Goal: Feedback & Contribution: Submit feedback/report problem

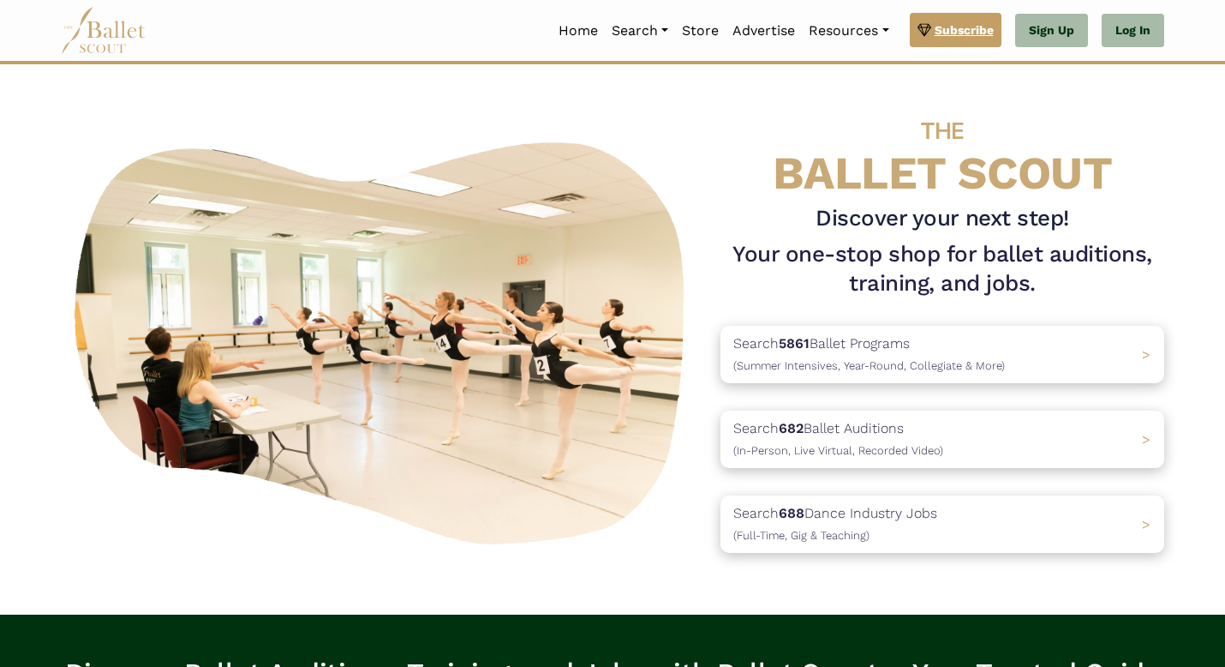
click at [963, 42] on link "Subscribe" at bounding box center [956, 30] width 92 height 34
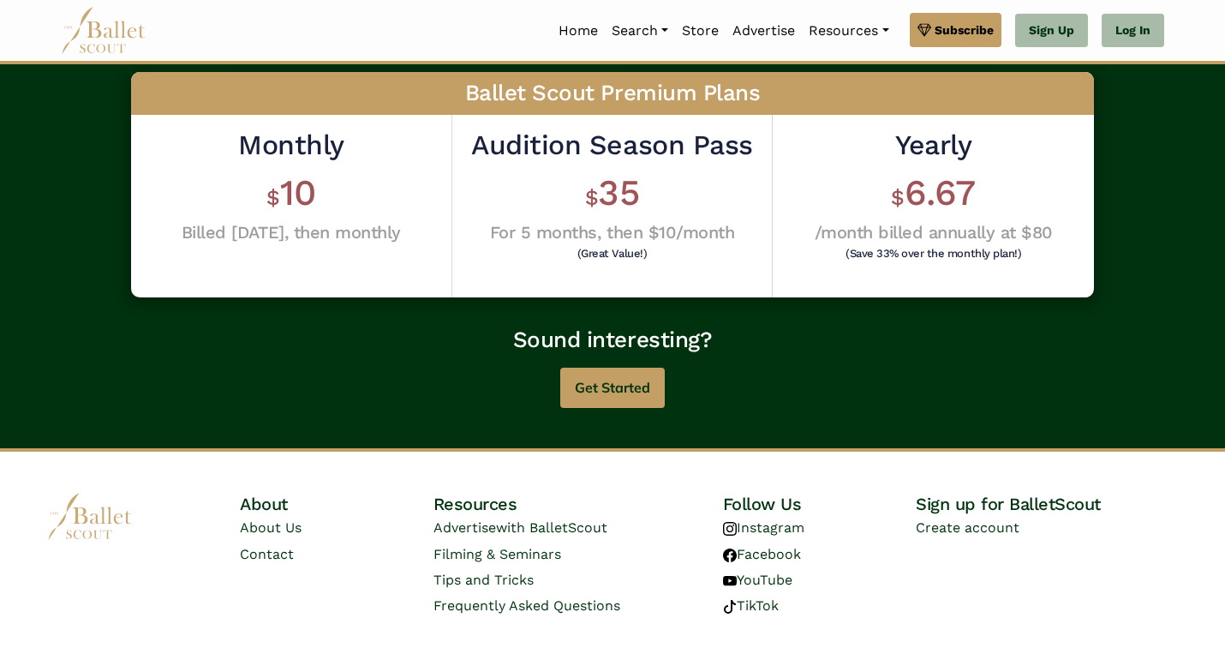
scroll to position [650, 0]
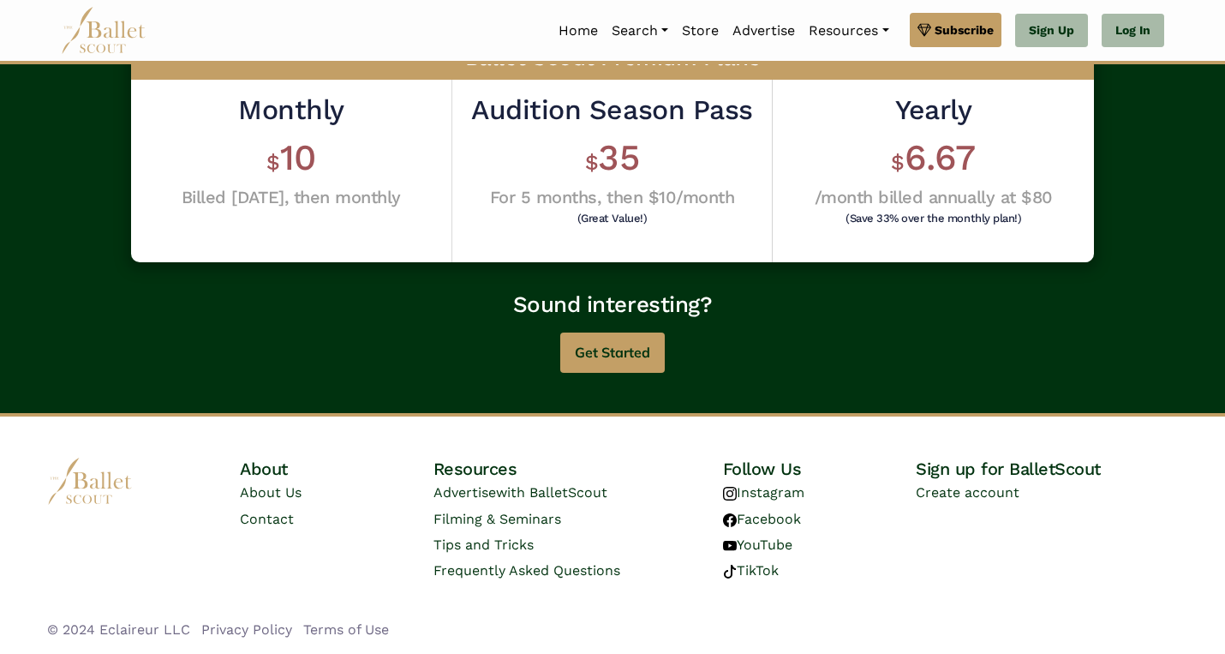
click at [650, 121] on h2 "Audition Season Pass" at bounding box center [611, 111] width 281 height 36
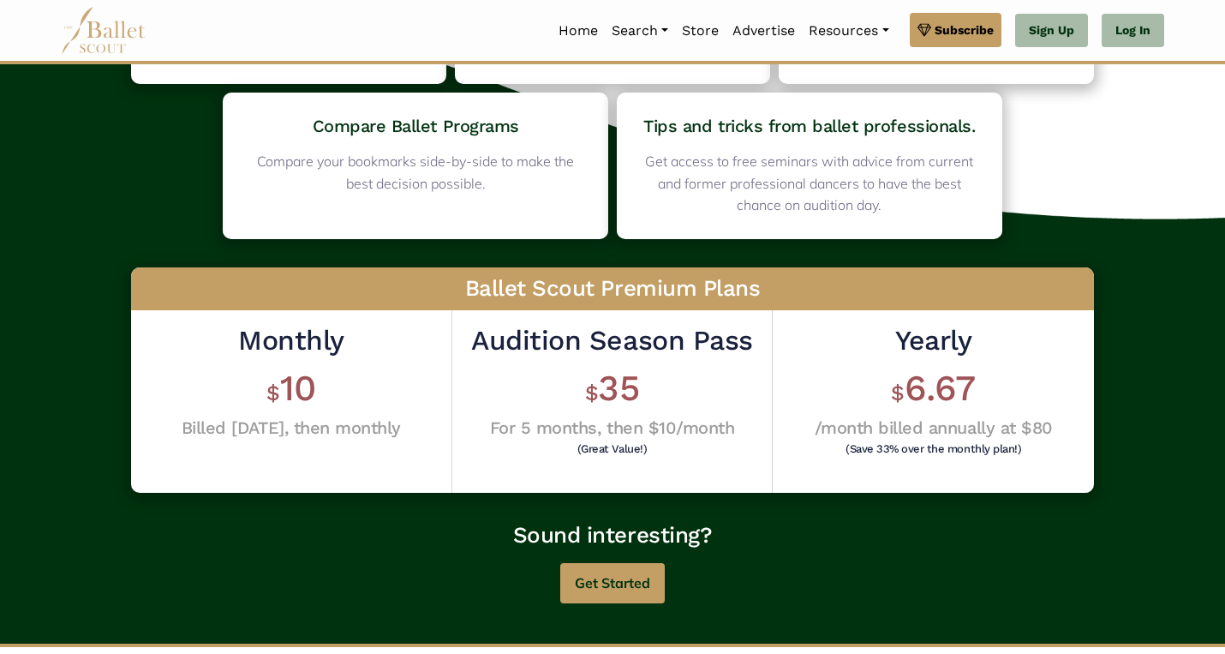
scroll to position [422, 0]
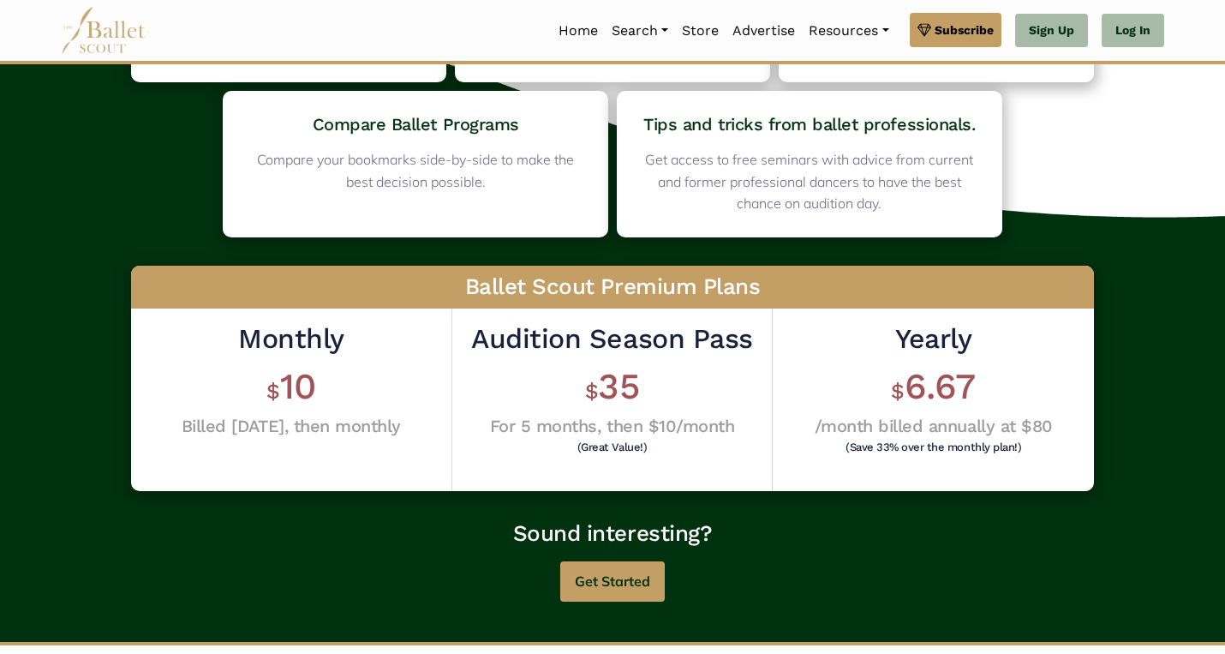
click at [641, 368] on h1 "$ 35" at bounding box center [611, 386] width 281 height 47
click at [621, 446] on h6 "(Great Value!)" at bounding box center [611, 446] width 272 height 11
click at [623, 581] on button "Get Started" at bounding box center [612, 581] width 105 height 40
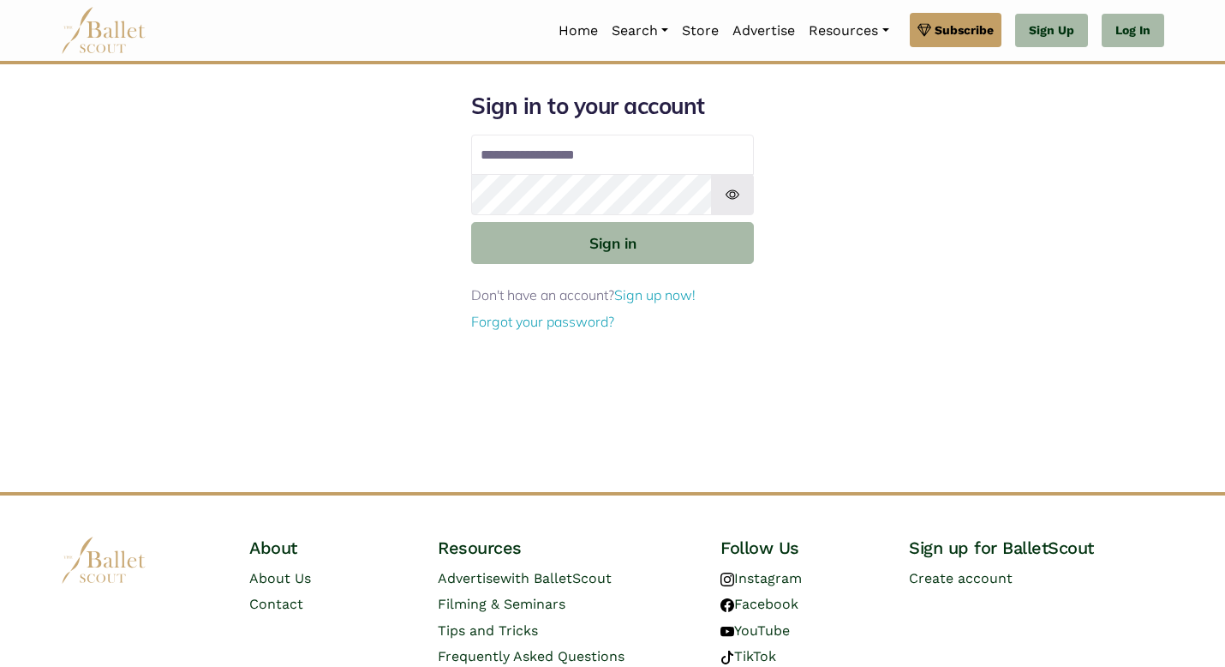
type input "**********"
click at [819, 250] on div "**********" at bounding box center [612, 292] width 1131 height 400
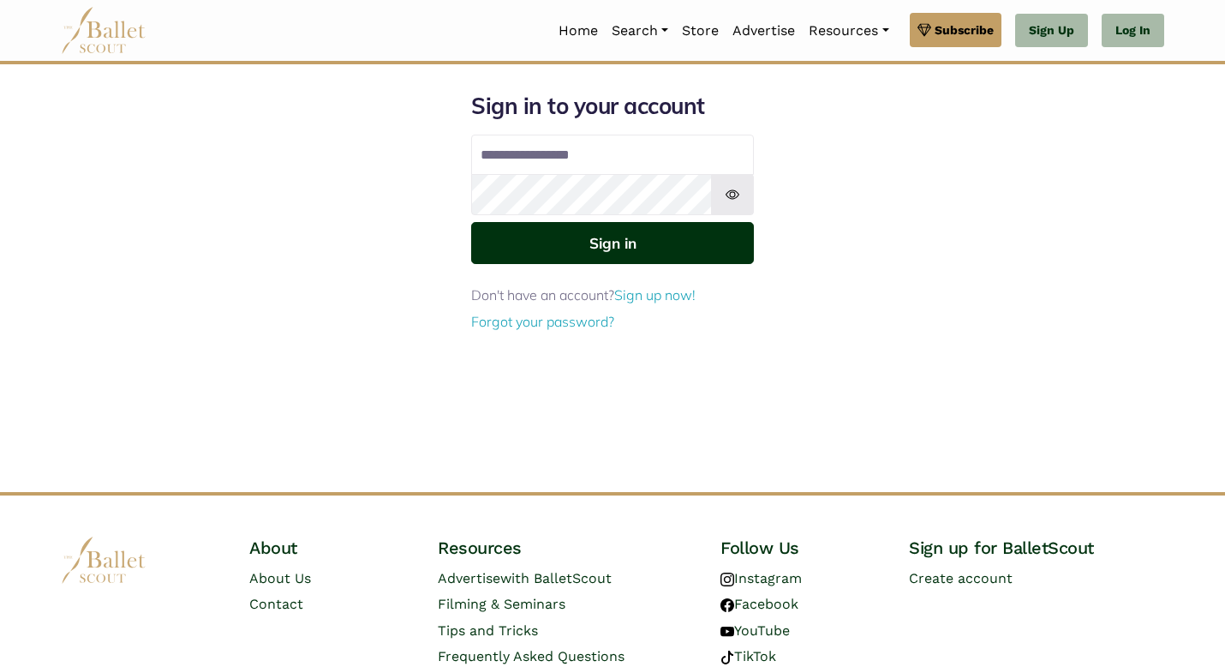
click at [705, 249] on button "Sign in" at bounding box center [612, 243] width 283 height 42
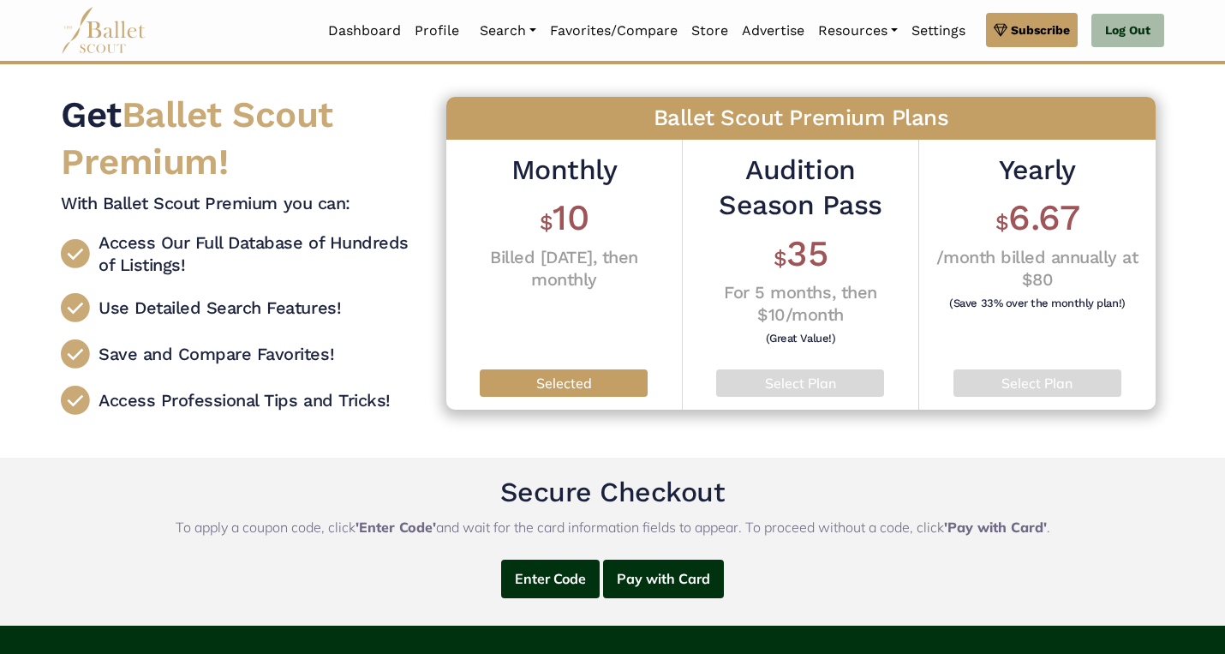
scroll to position [123, 0]
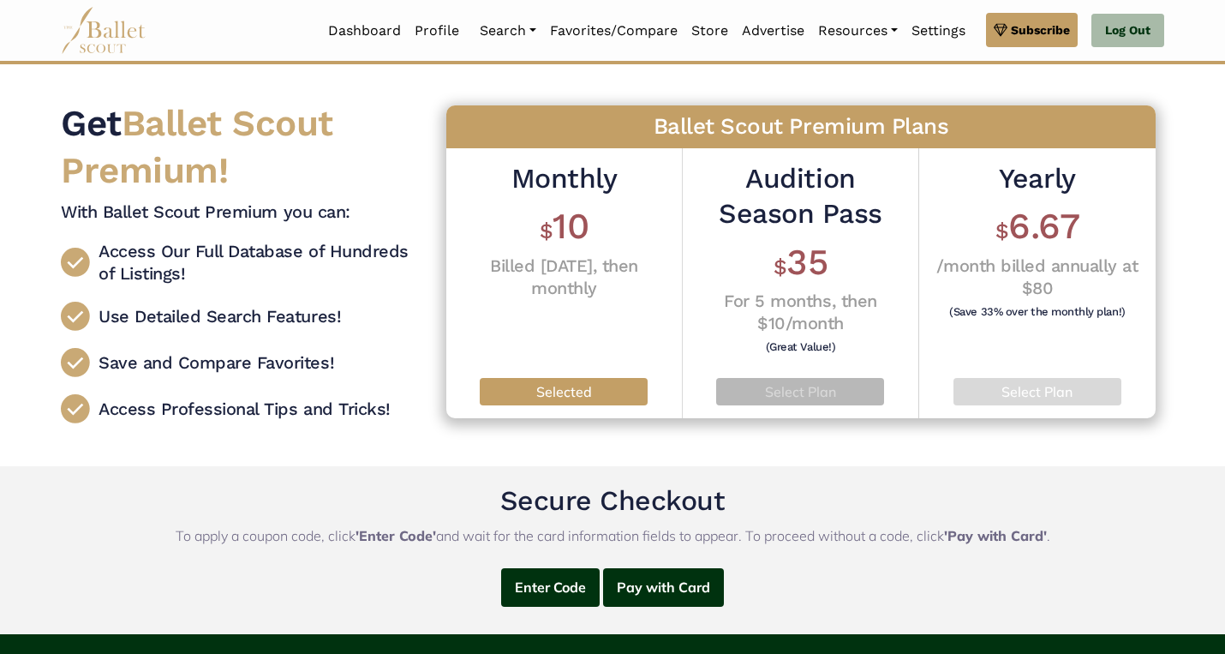
click at [802, 389] on p "Select Plan" at bounding box center [800, 392] width 141 height 22
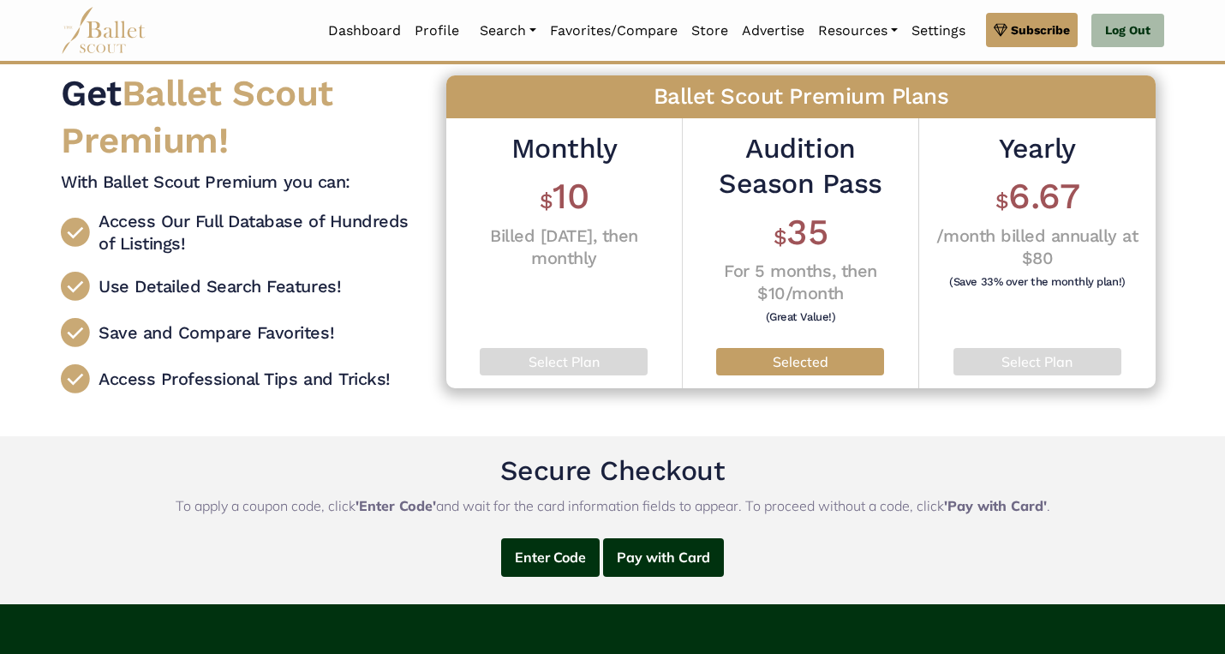
scroll to position [145, 0]
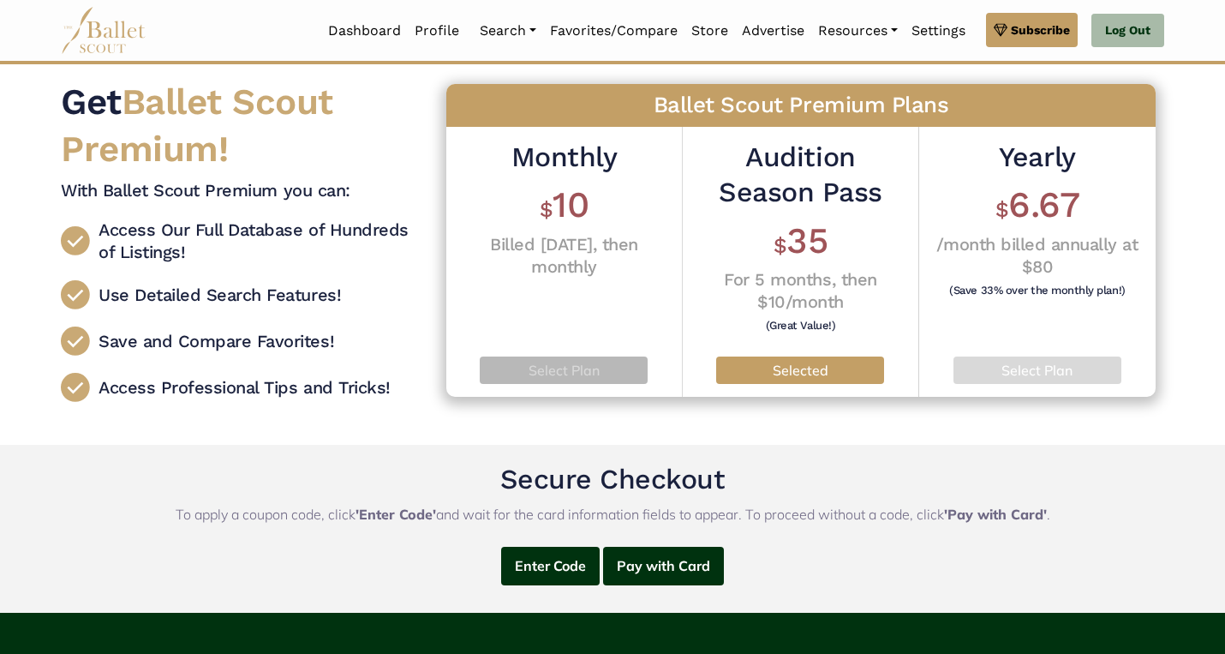
click at [568, 371] on p "Select Plan" at bounding box center [563, 371] width 141 height 22
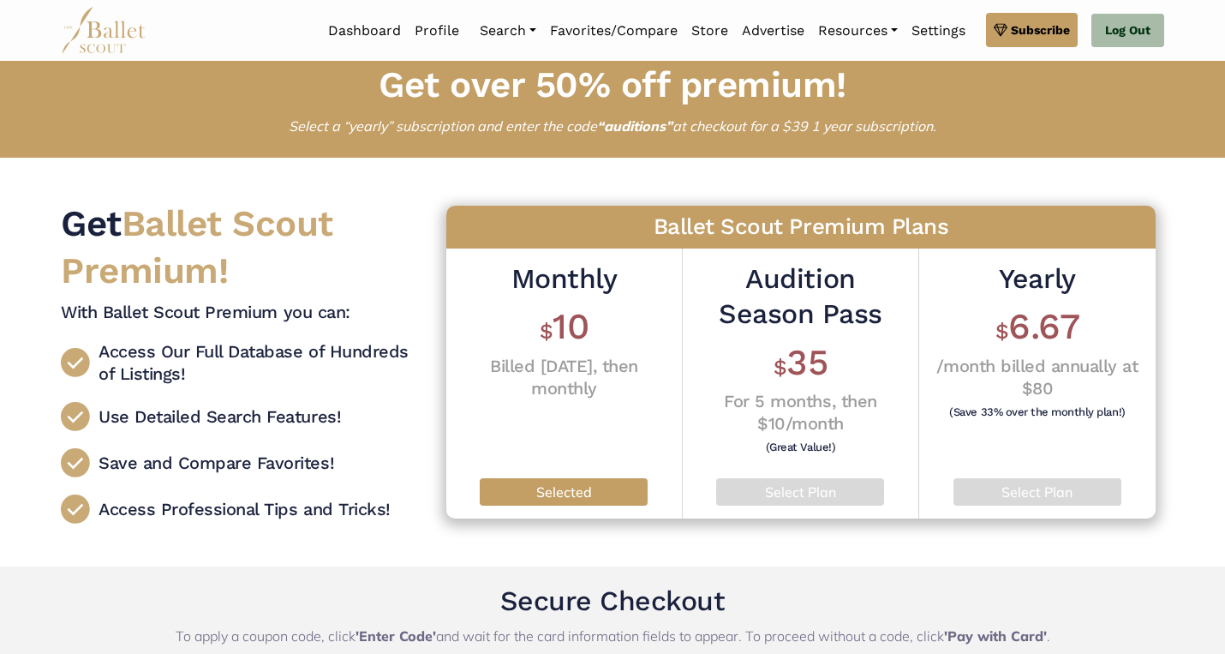
scroll to position [0, 0]
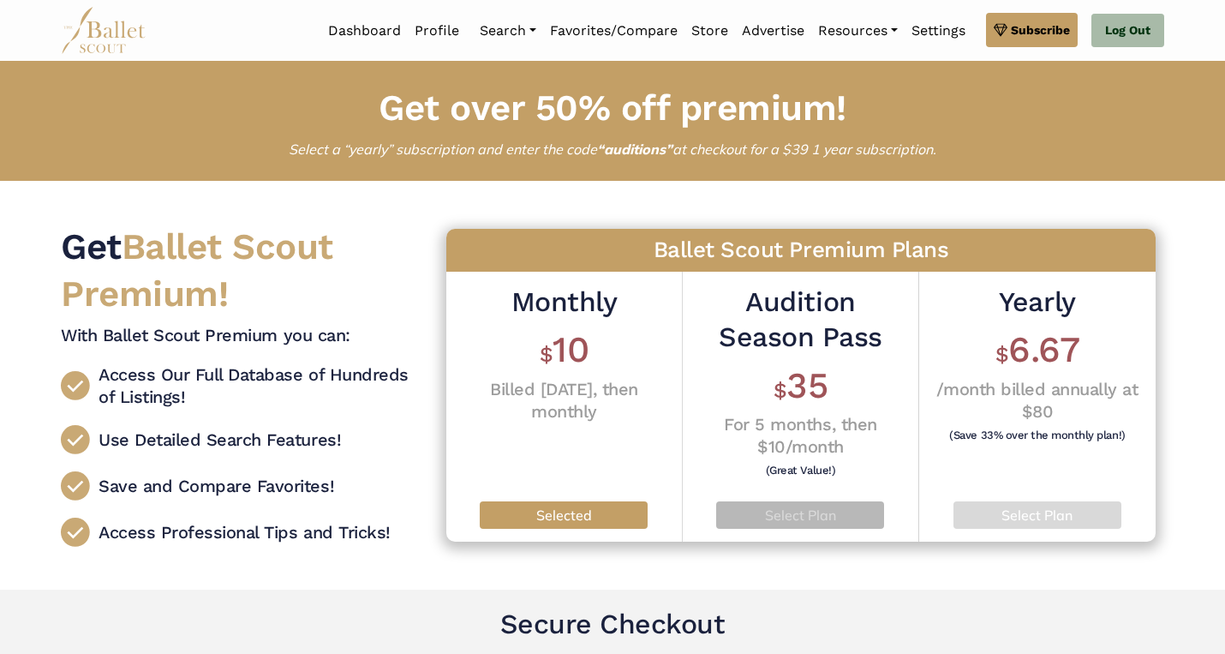
click at [835, 511] on p "Select Plan" at bounding box center [800, 516] width 141 height 22
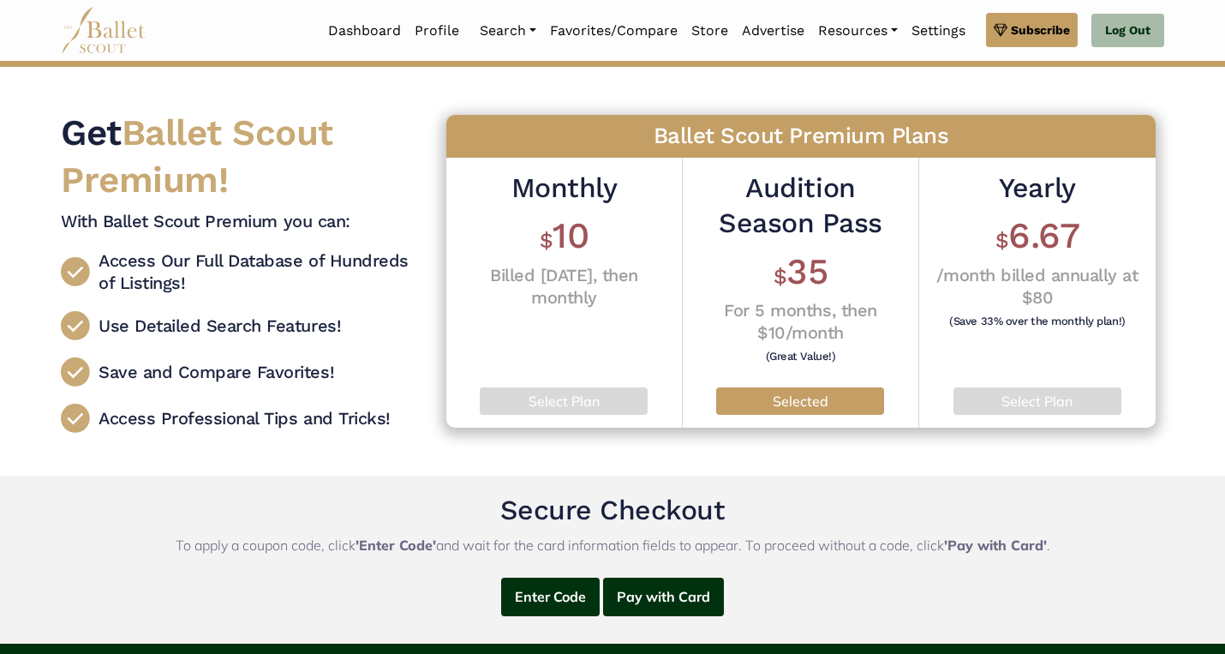
scroll to position [111, 0]
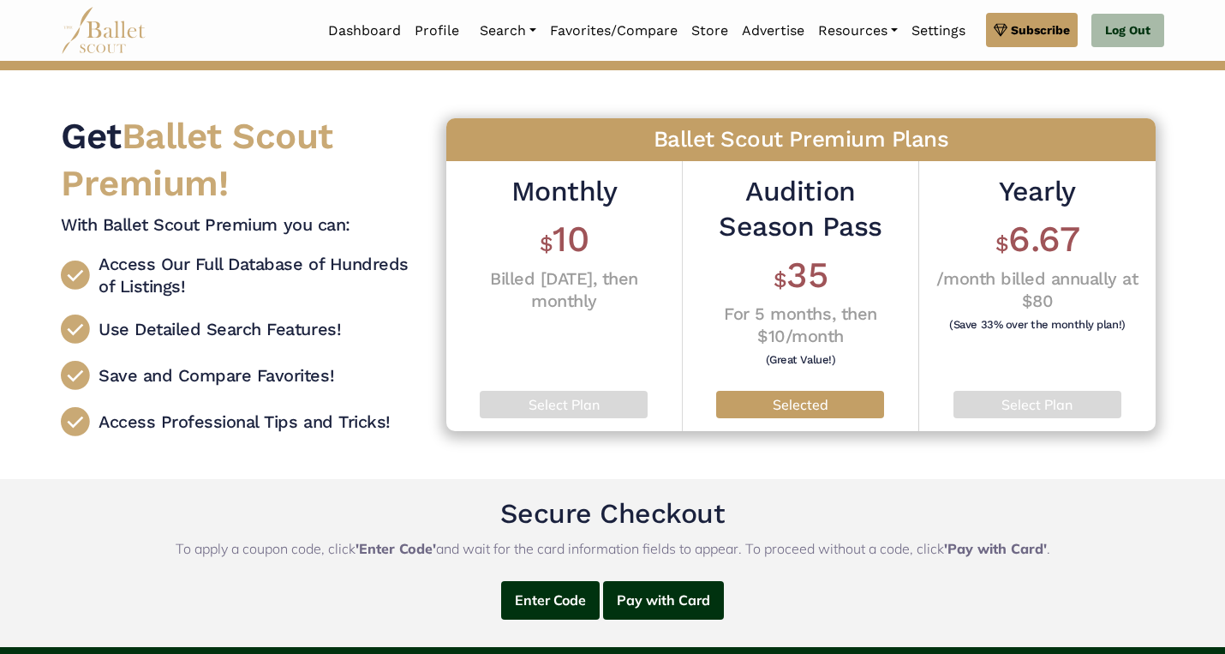
click at [796, 403] on p "Selected" at bounding box center [800, 405] width 141 height 22
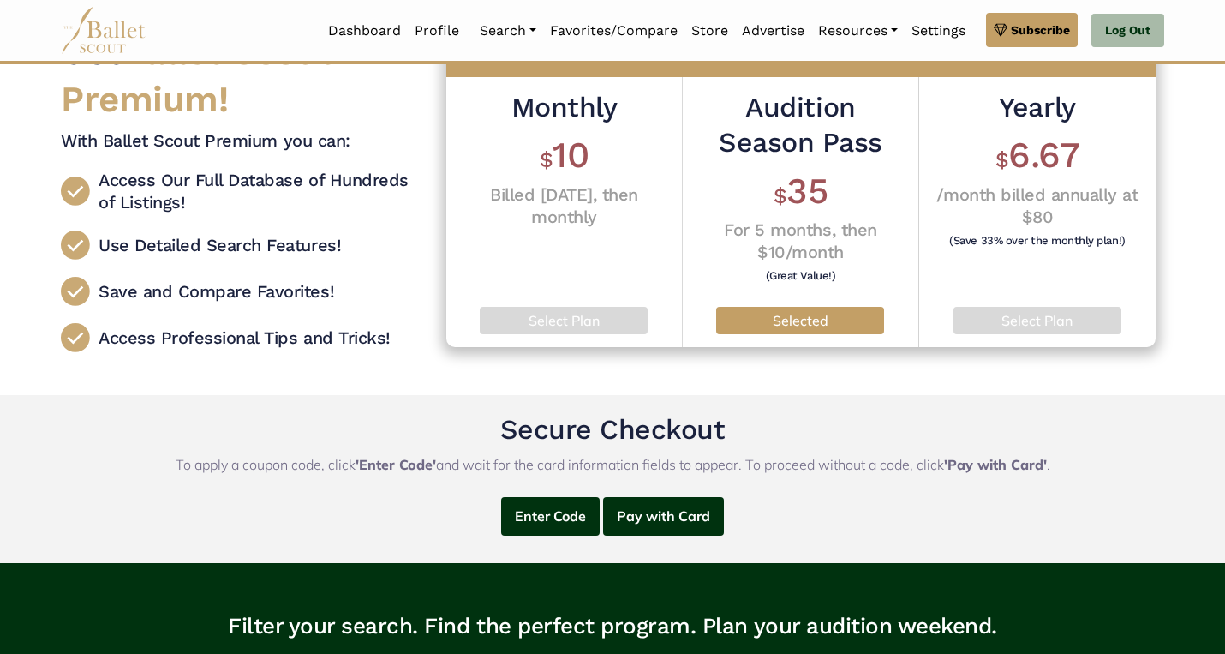
scroll to position [272, 0]
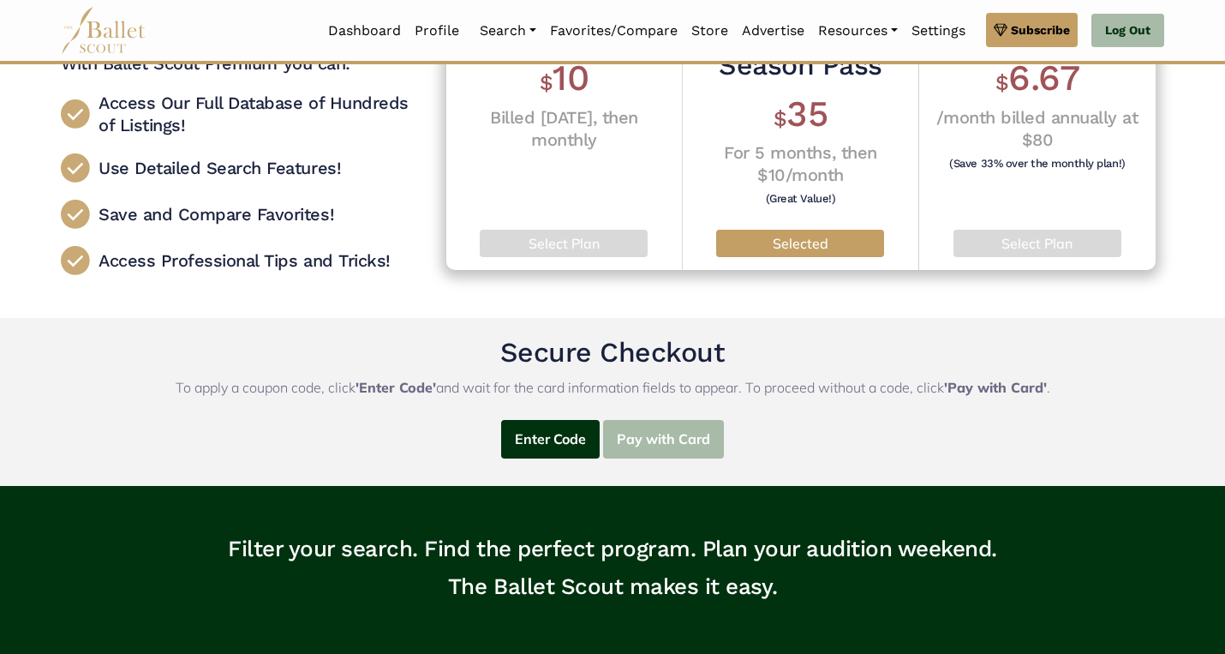
click at [686, 420] on button "Pay with Card" at bounding box center [663, 439] width 121 height 39
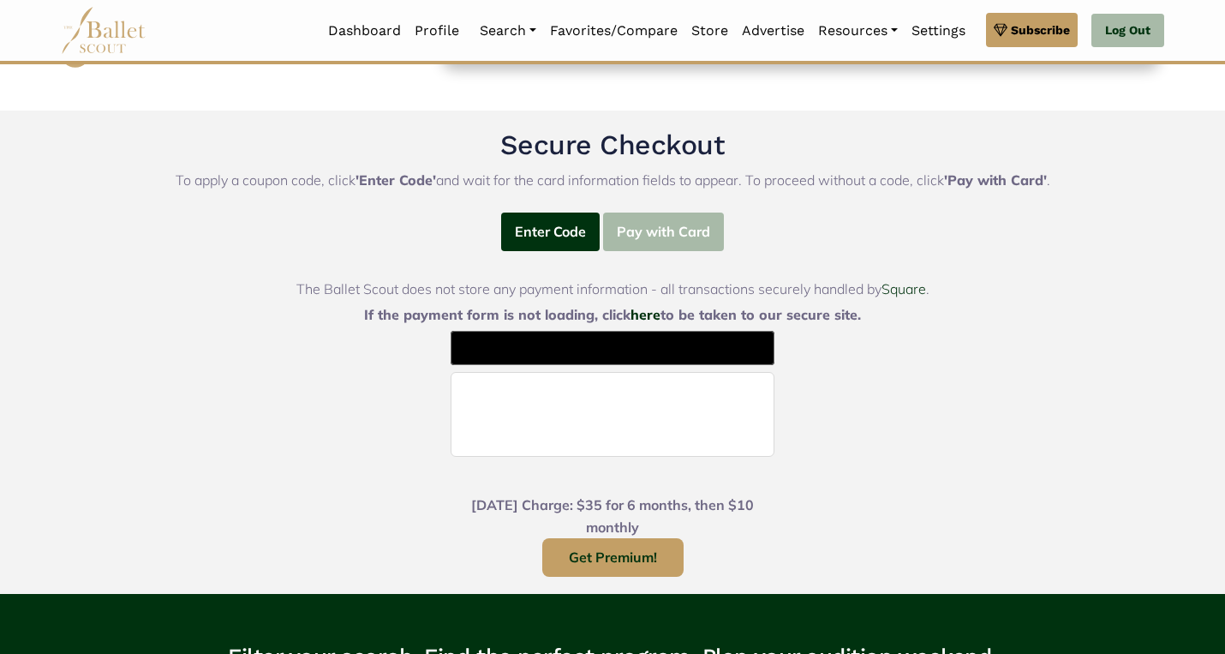
scroll to position [525, 0]
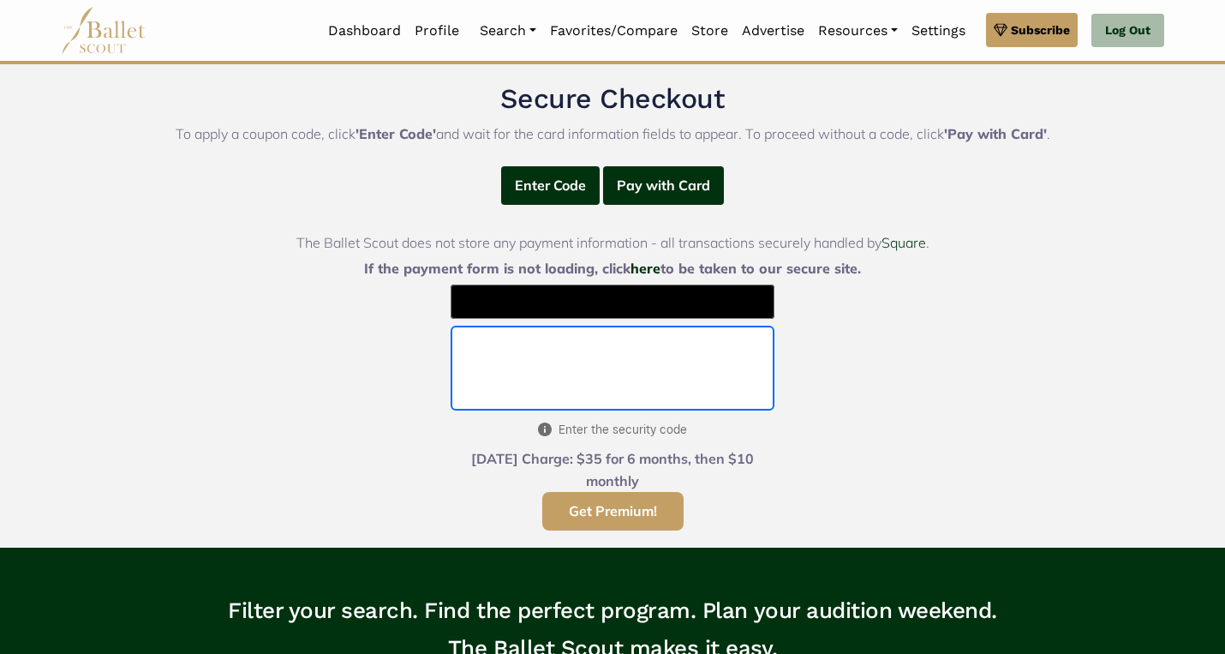
click at [621, 515] on button "Get Premium!" at bounding box center [612, 511] width 141 height 39
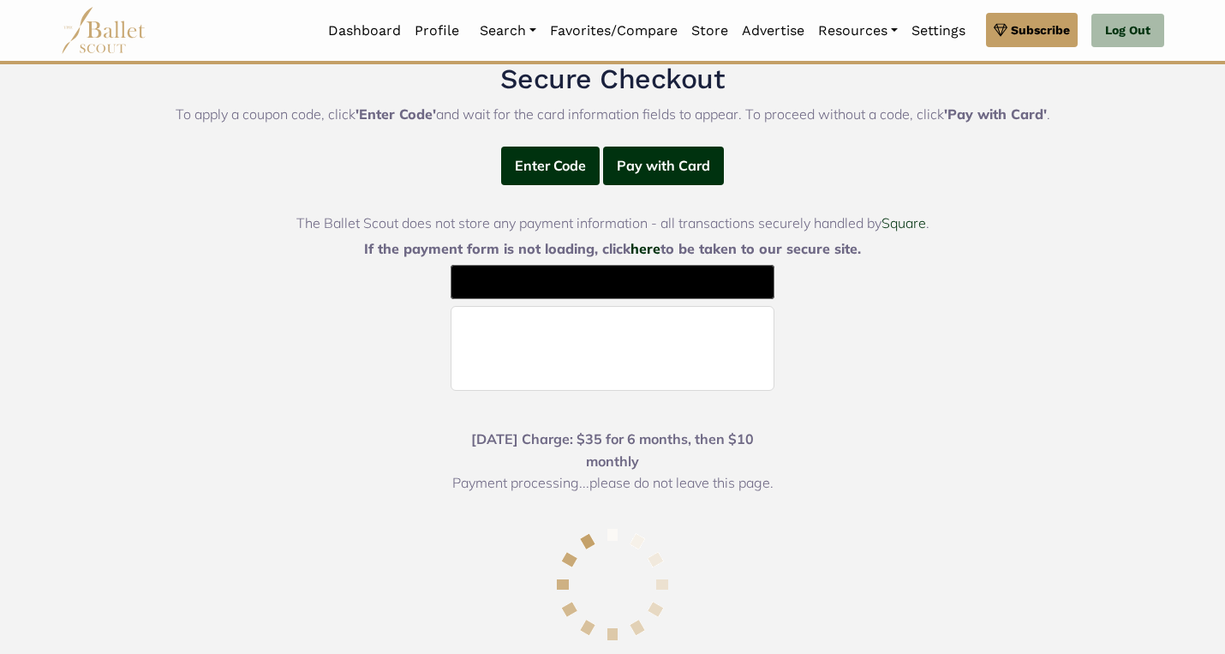
scroll to position [546, 0]
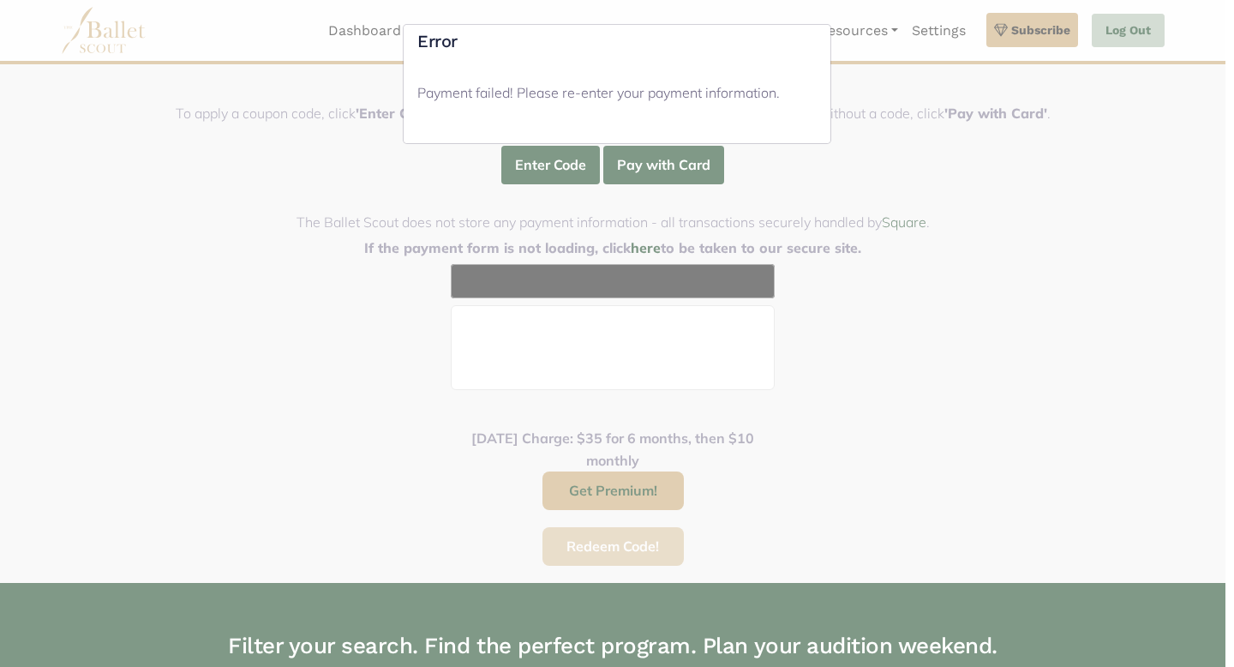
click at [743, 467] on div "Error Payment failed! Please re-enter your payment information." at bounding box center [617, 333] width 1234 height 667
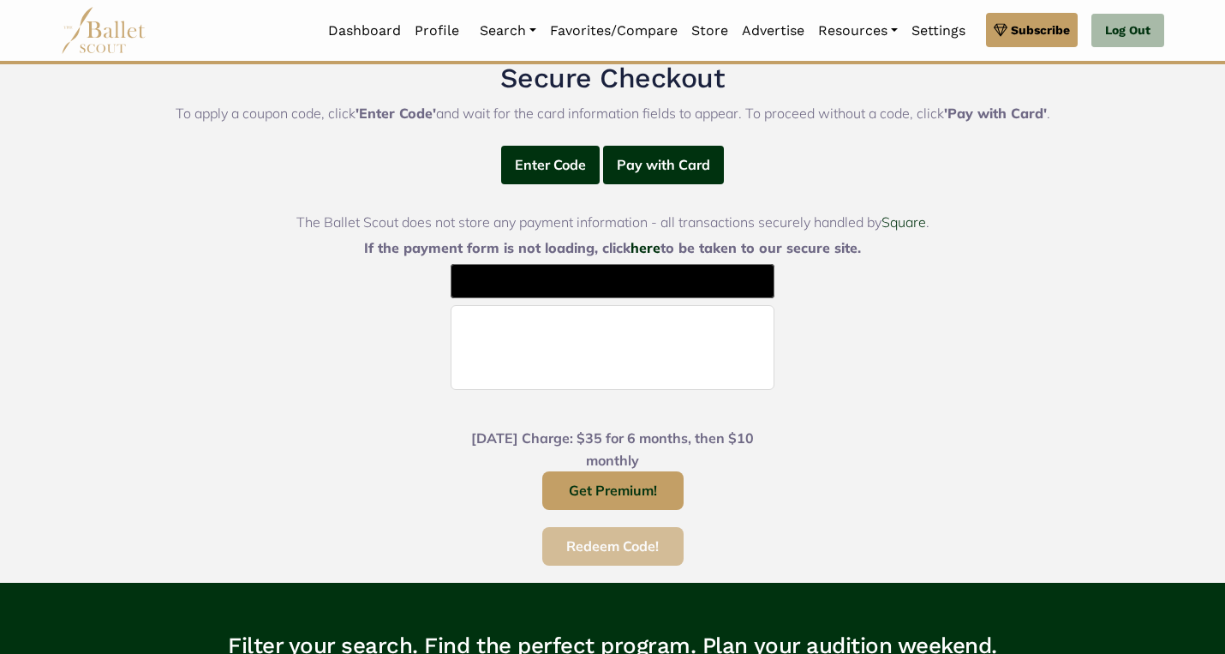
scroll to position [546, 3]
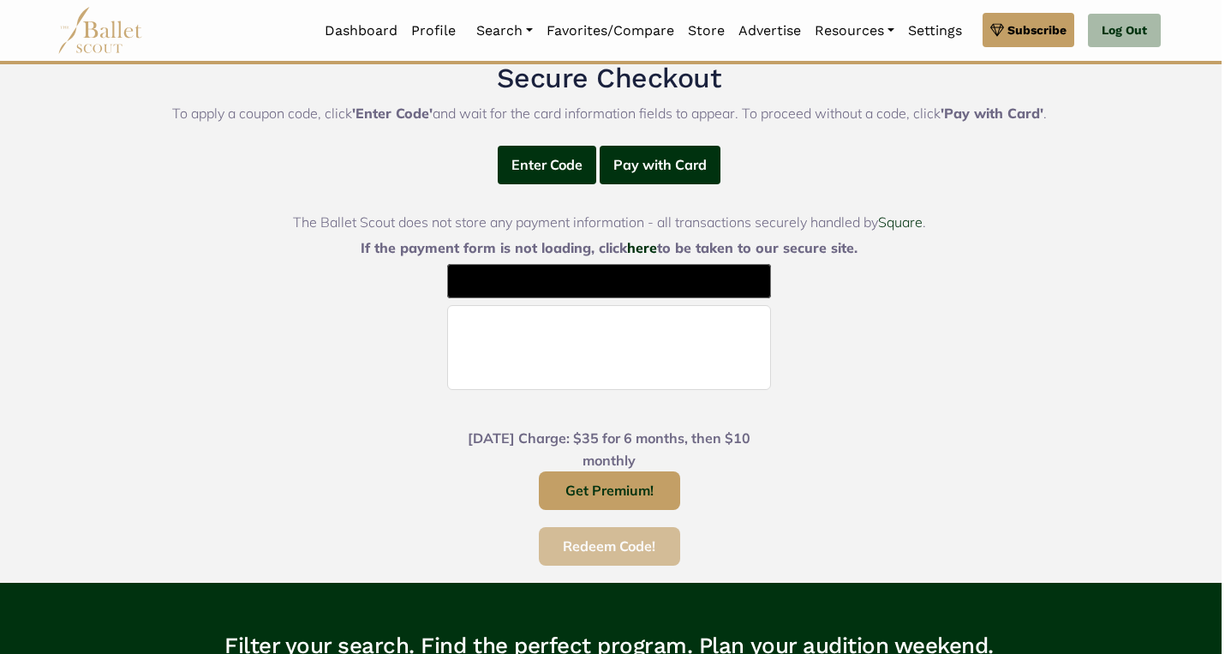
click at [713, 431] on span "35 for 6 months, then $10 monthly" at bounding box center [666, 448] width 169 height 39
click at [644, 487] on button "Get Premium!" at bounding box center [609, 490] width 141 height 39
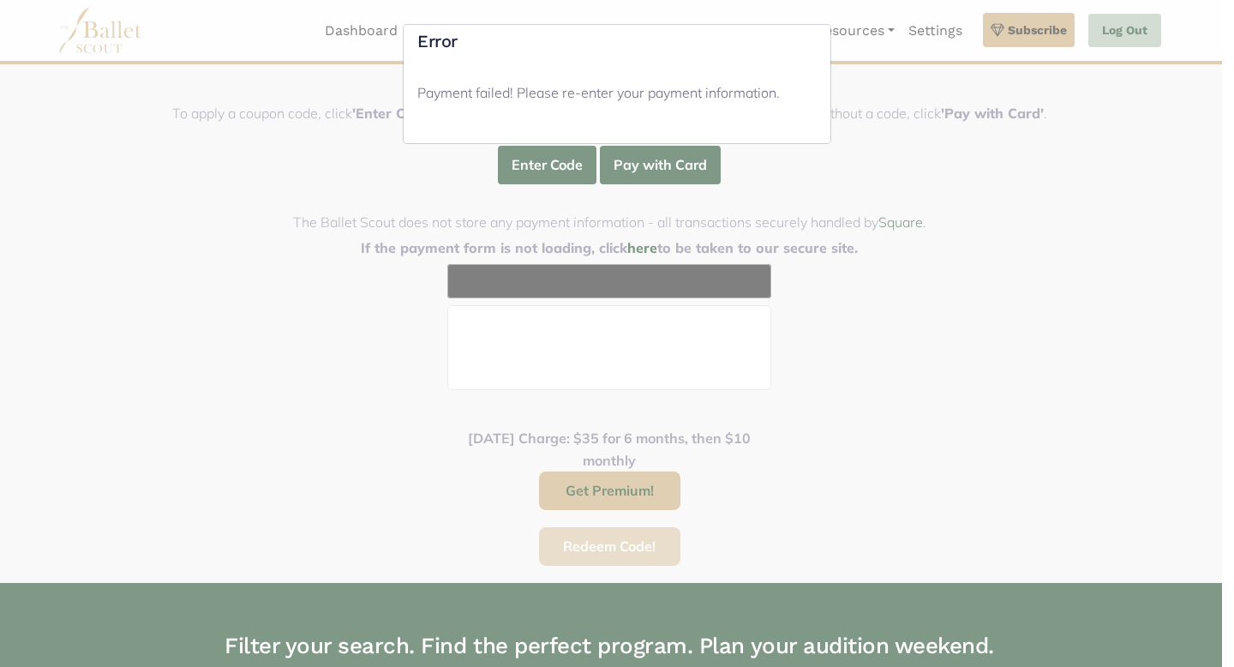
click at [881, 301] on div "Error Payment failed! Please re-enter your payment information." at bounding box center [617, 333] width 1234 height 667
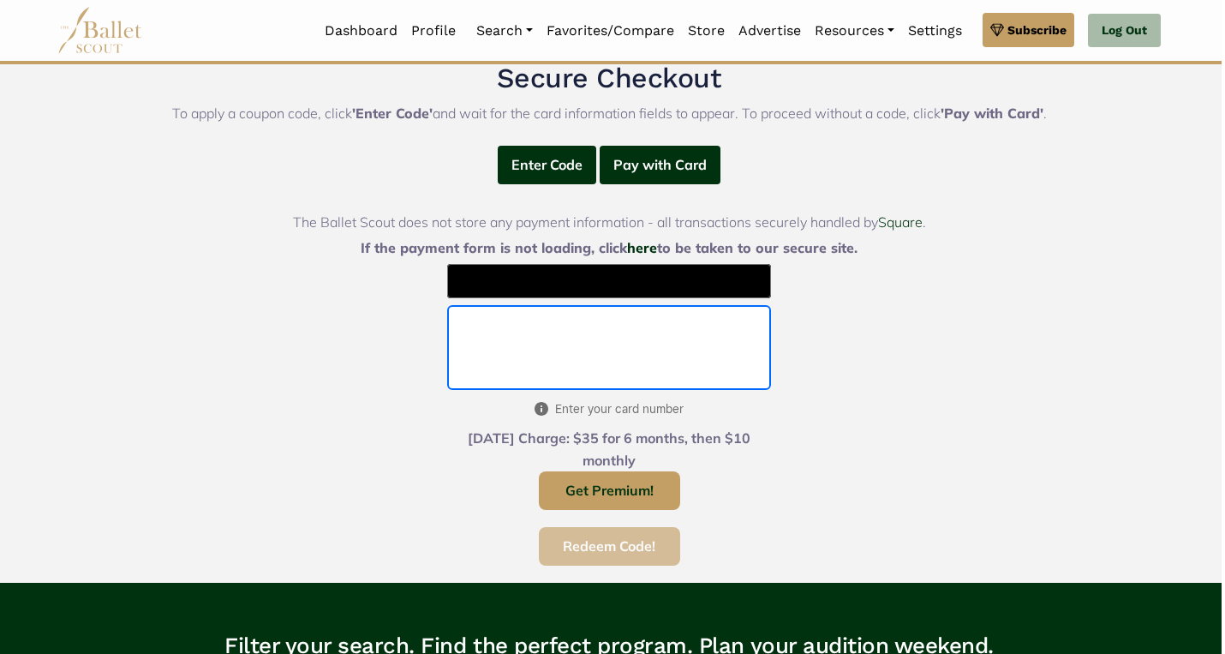
click at [891, 386] on div "Enter Code Pay with Card Coupon Code (case-sensitive): Apply The Ballet Scout d…" at bounding box center [609, 364] width 647 height 437
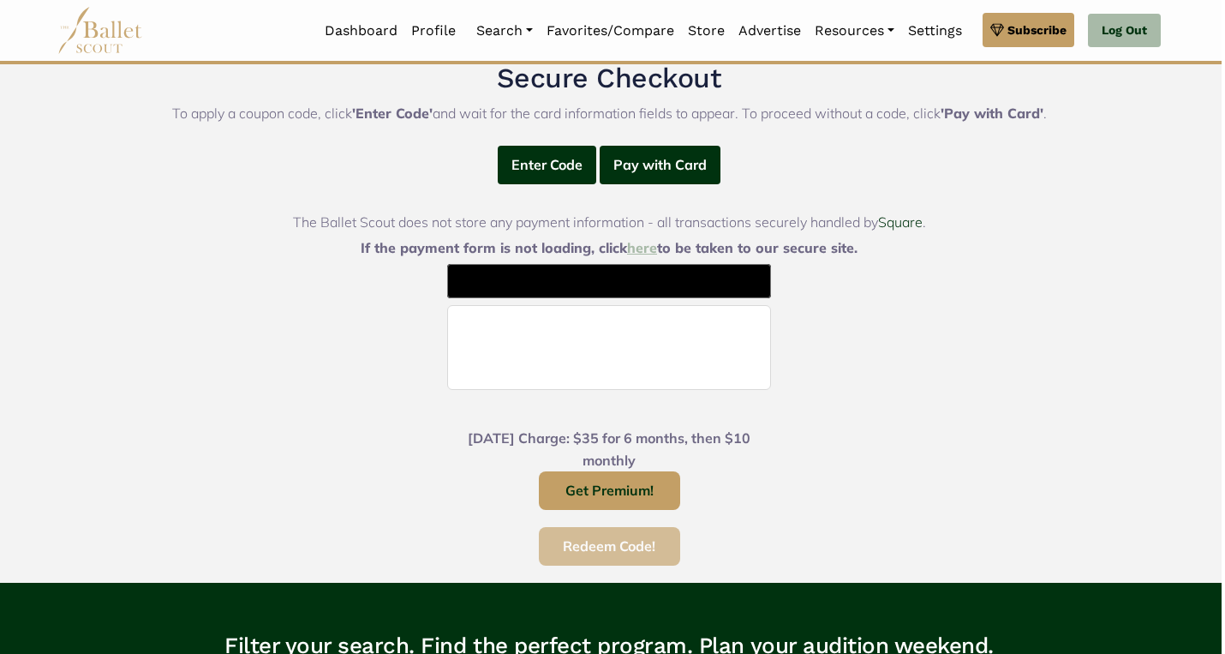
click at [638, 246] on link "here" at bounding box center [642, 247] width 30 height 17
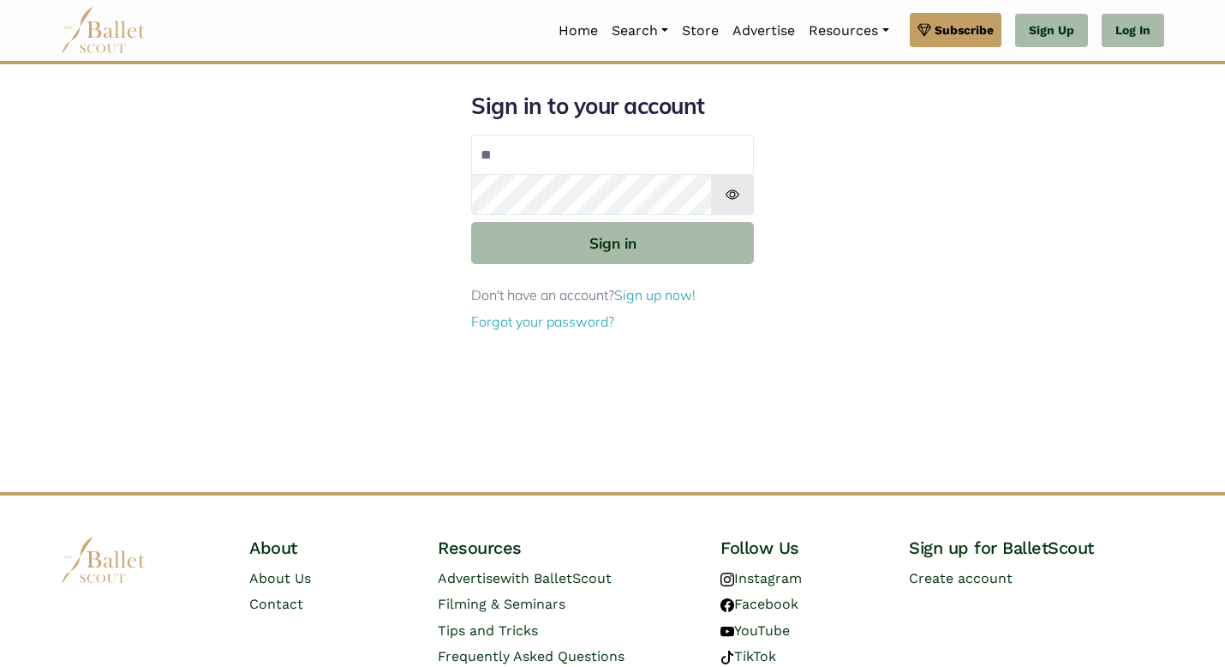
type input "**********"
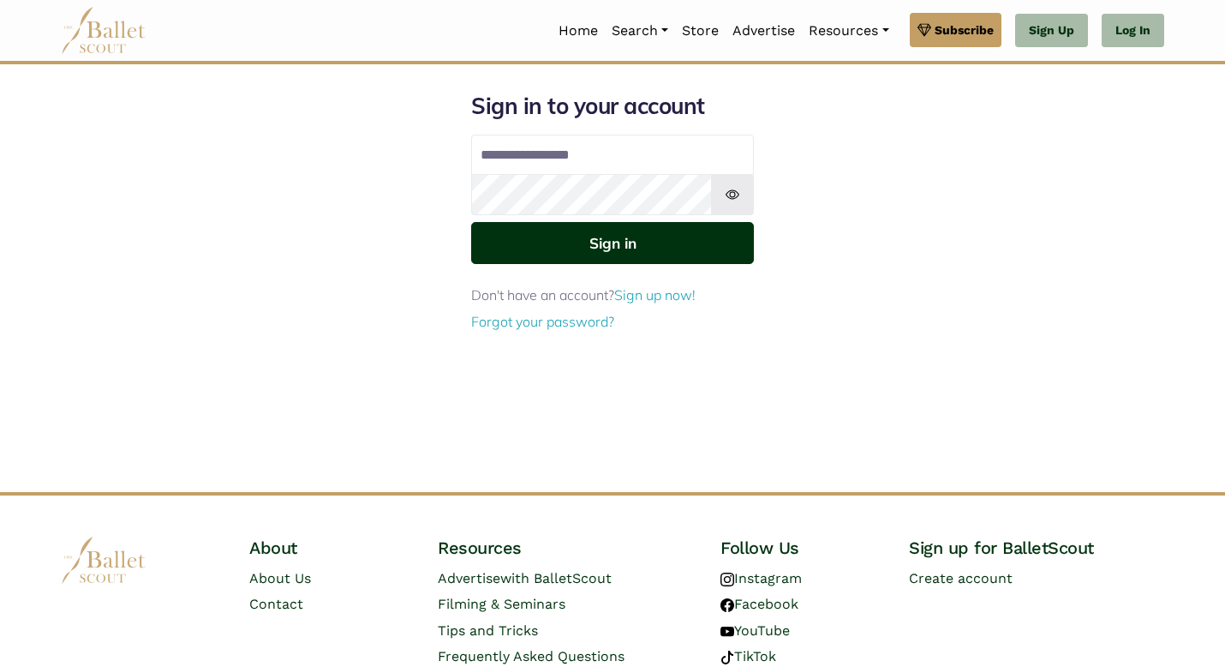
click at [669, 261] on button "Sign in" at bounding box center [612, 243] width 283 height 42
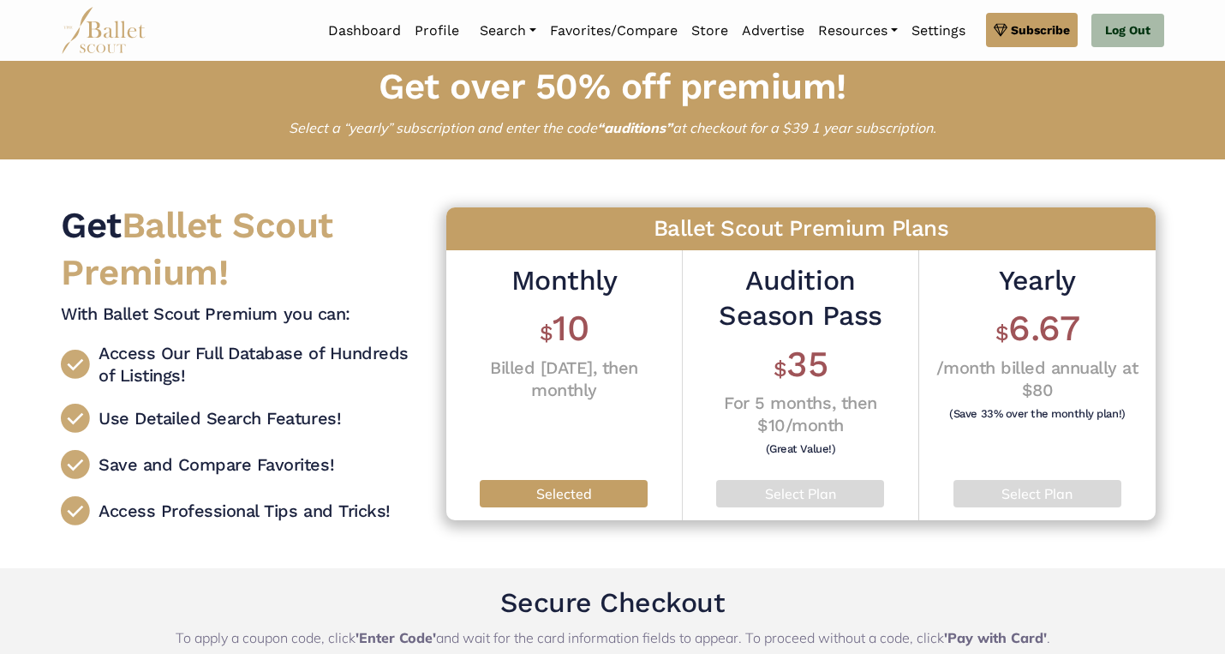
scroll to position [23, 0]
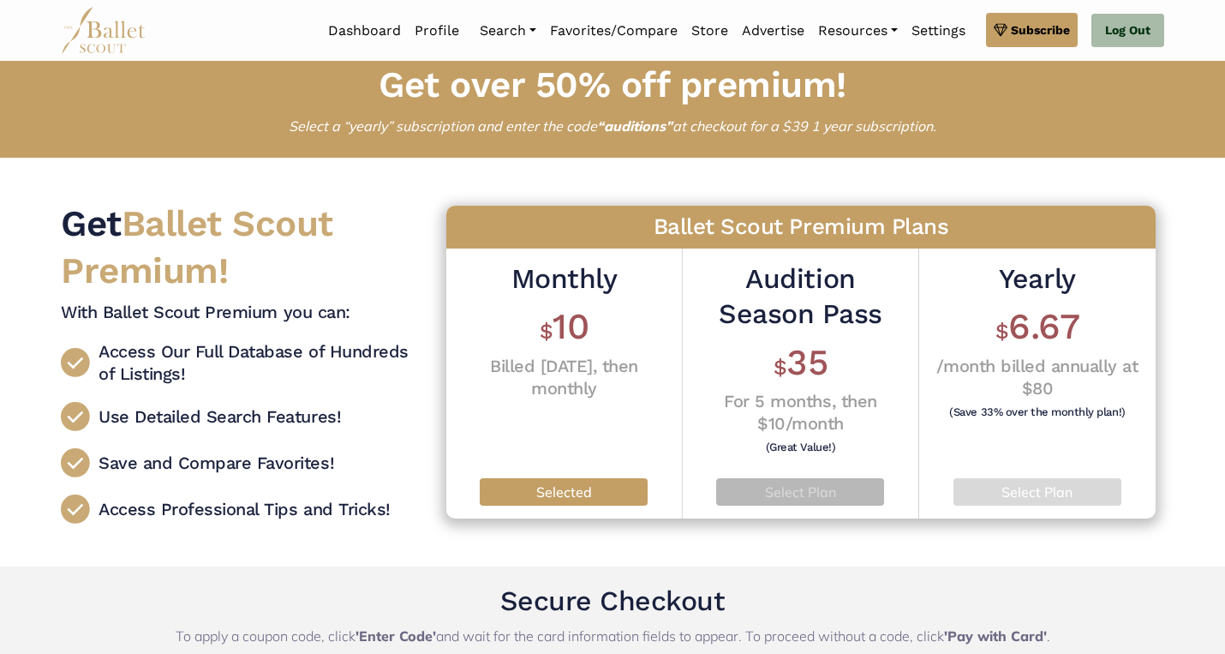
click at [857, 502] on p "Select Plan" at bounding box center [800, 492] width 141 height 22
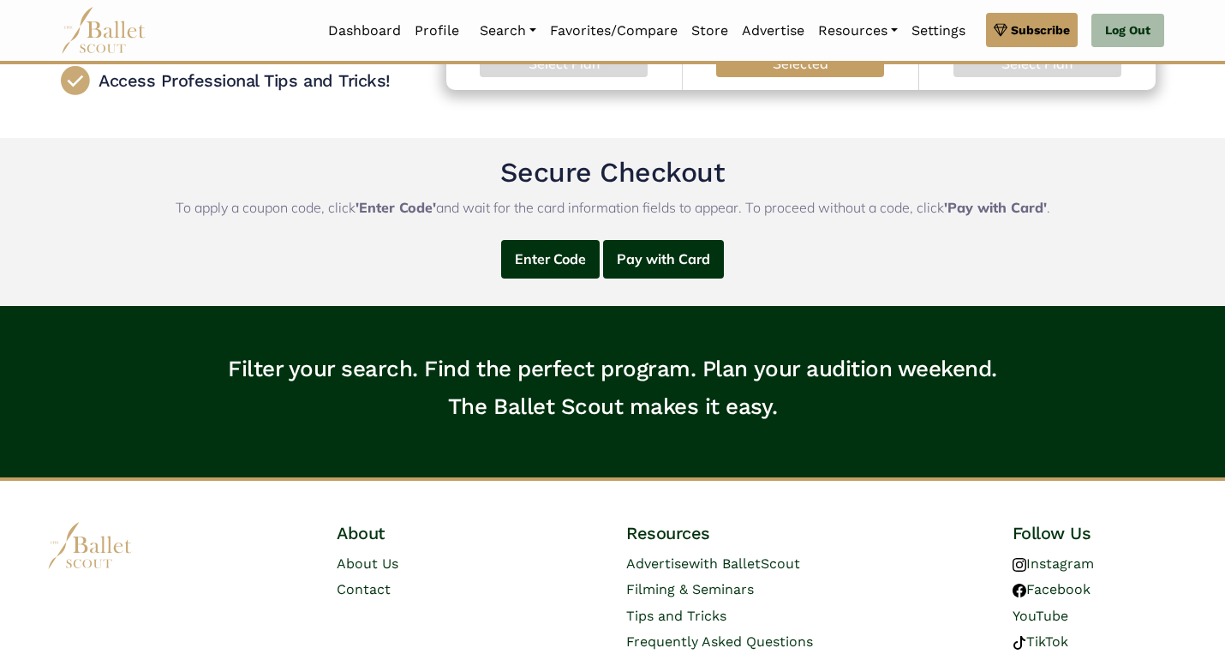
scroll to position [523, 0]
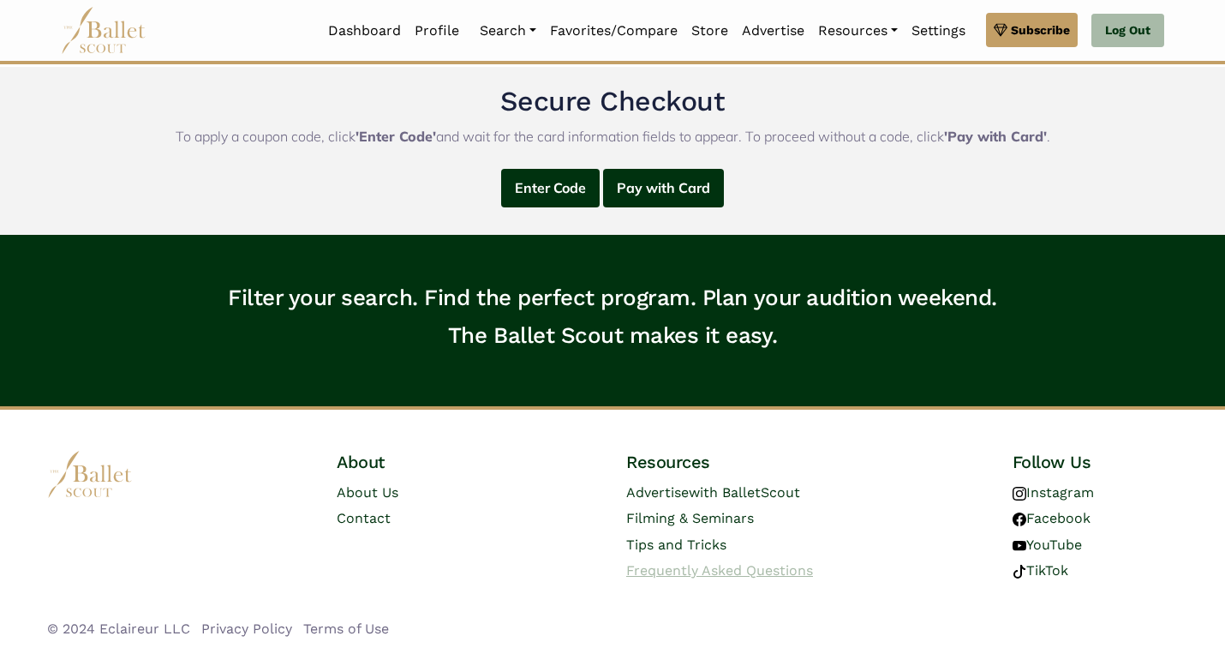
click at [682, 565] on span "Frequently Asked Questions" at bounding box center [719, 570] width 187 height 16
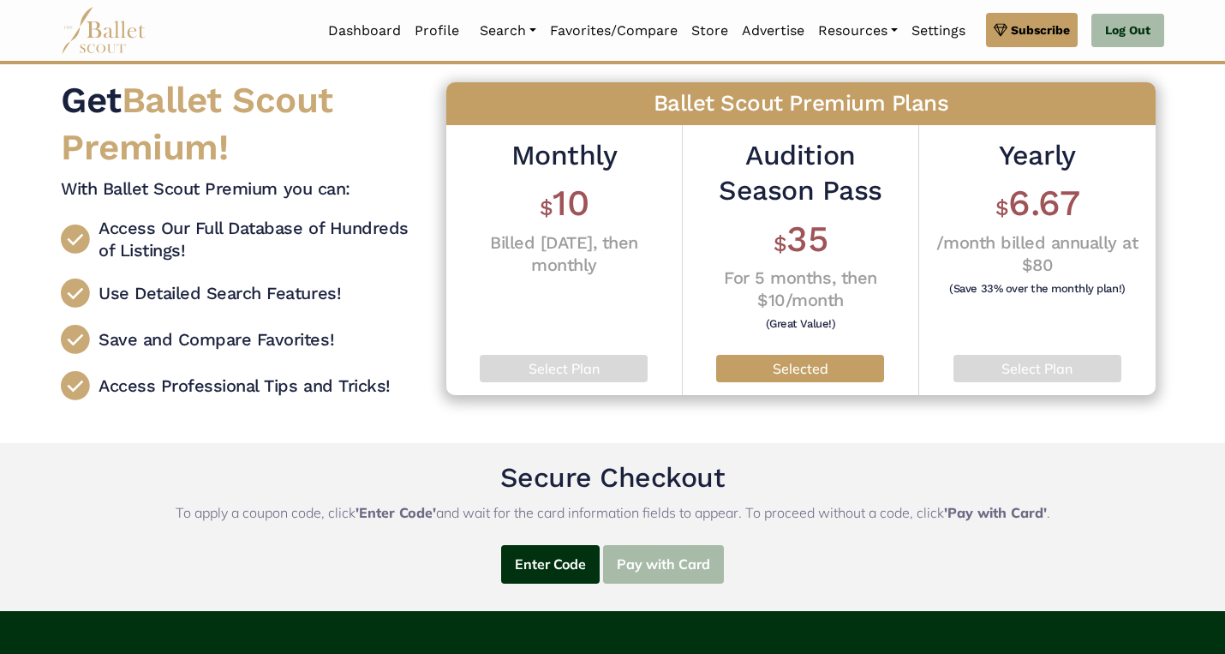
scroll to position [143, 0]
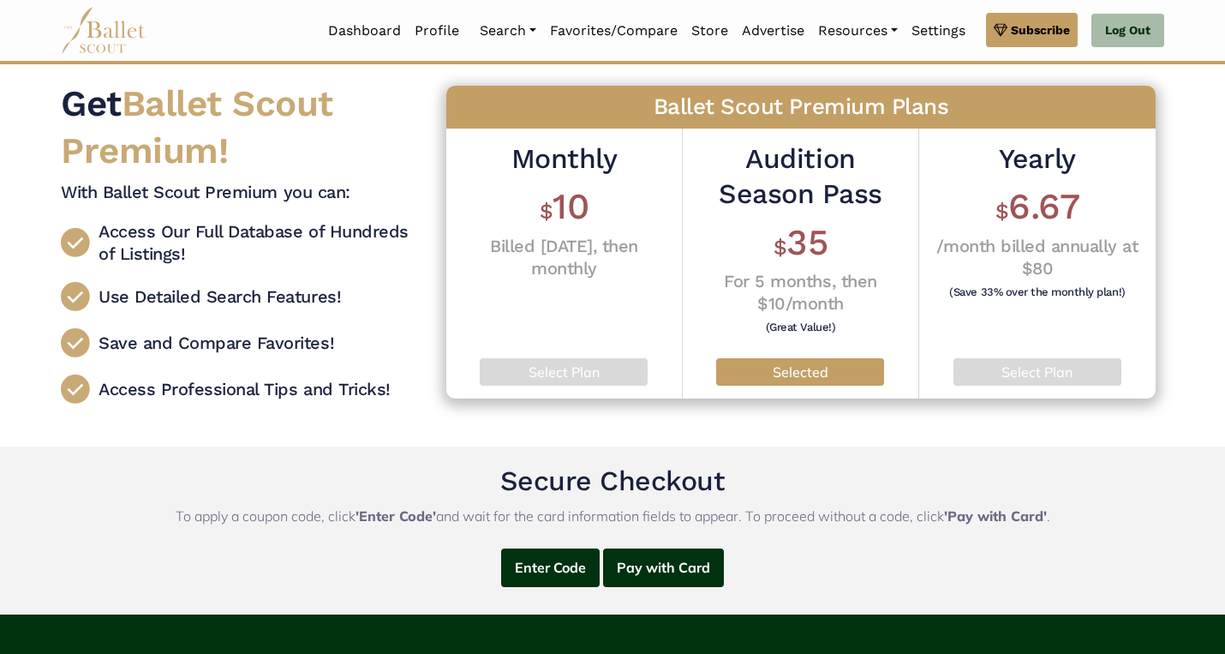
click at [575, 355] on div "Monthly $ 10 Billed today, then monthly Select Plan" at bounding box center [564, 264] width 236 height 271
click at [575, 376] on p "Select Plan" at bounding box center [563, 373] width 141 height 22
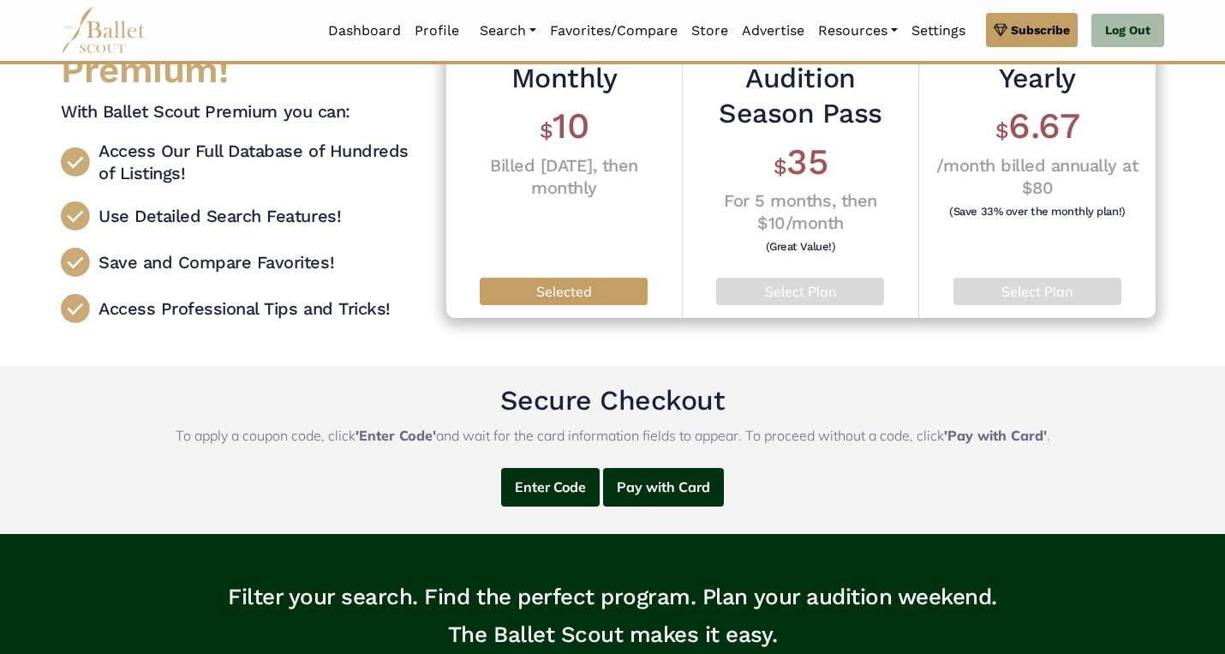
scroll to position [272, 0]
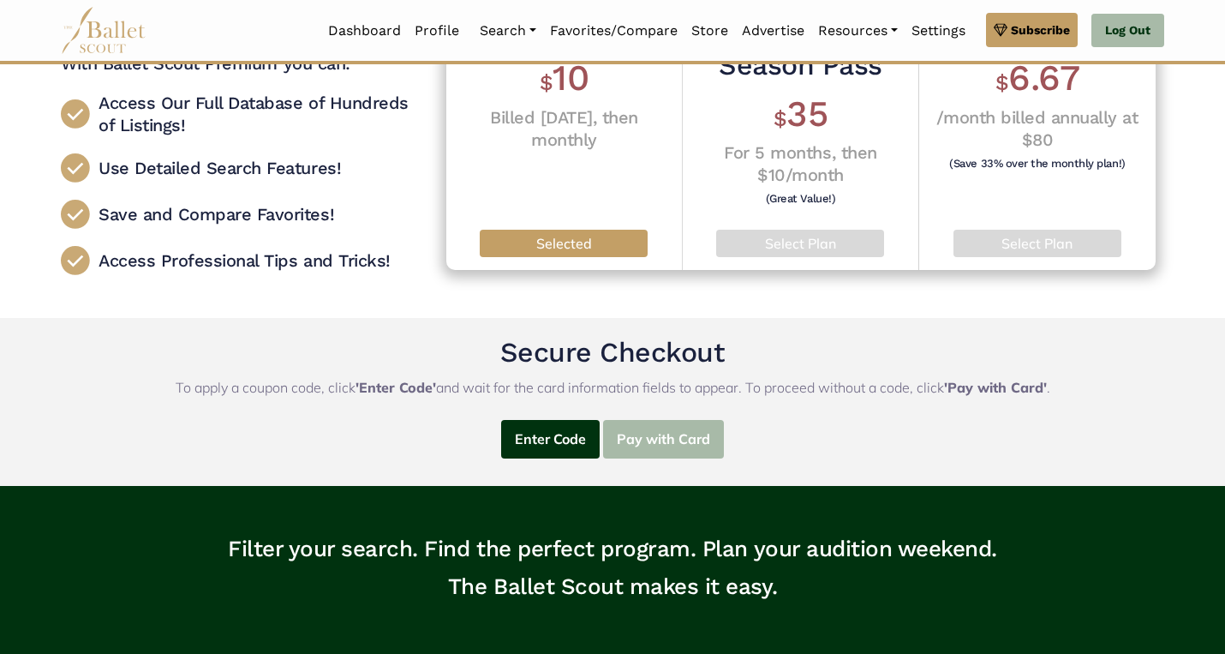
click at [677, 440] on button "Pay with Card" at bounding box center [663, 439] width 121 height 39
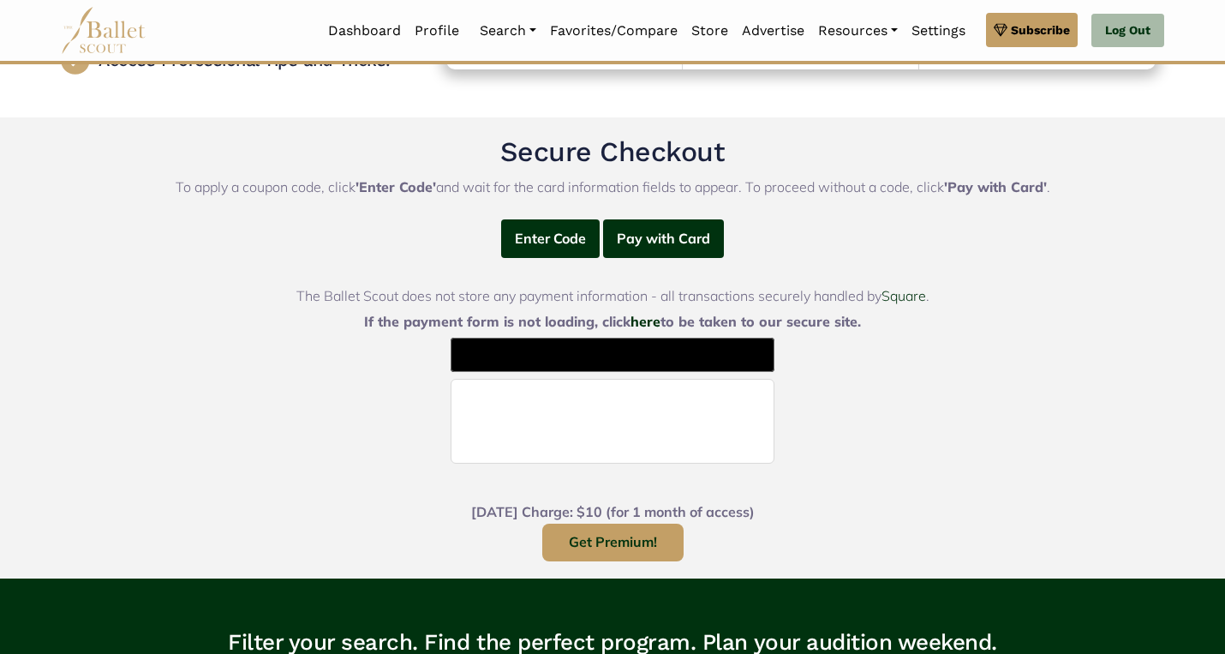
scroll to position [482, 0]
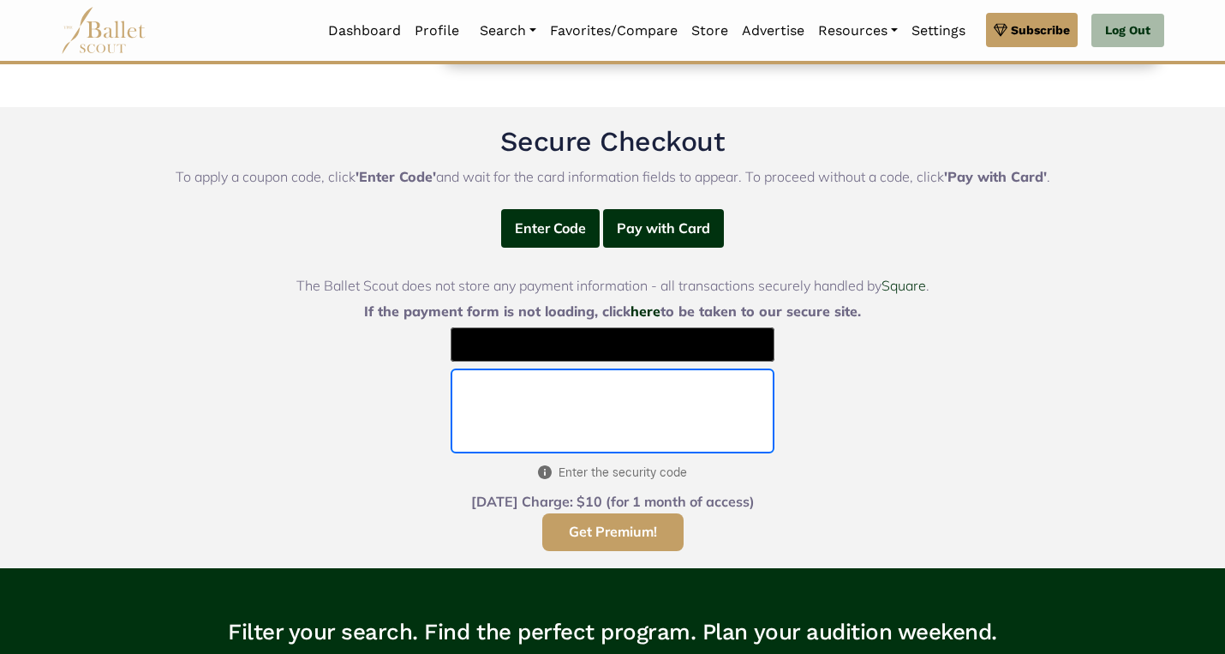
click at [649, 534] on button "Get Premium!" at bounding box center [612, 532] width 141 height 39
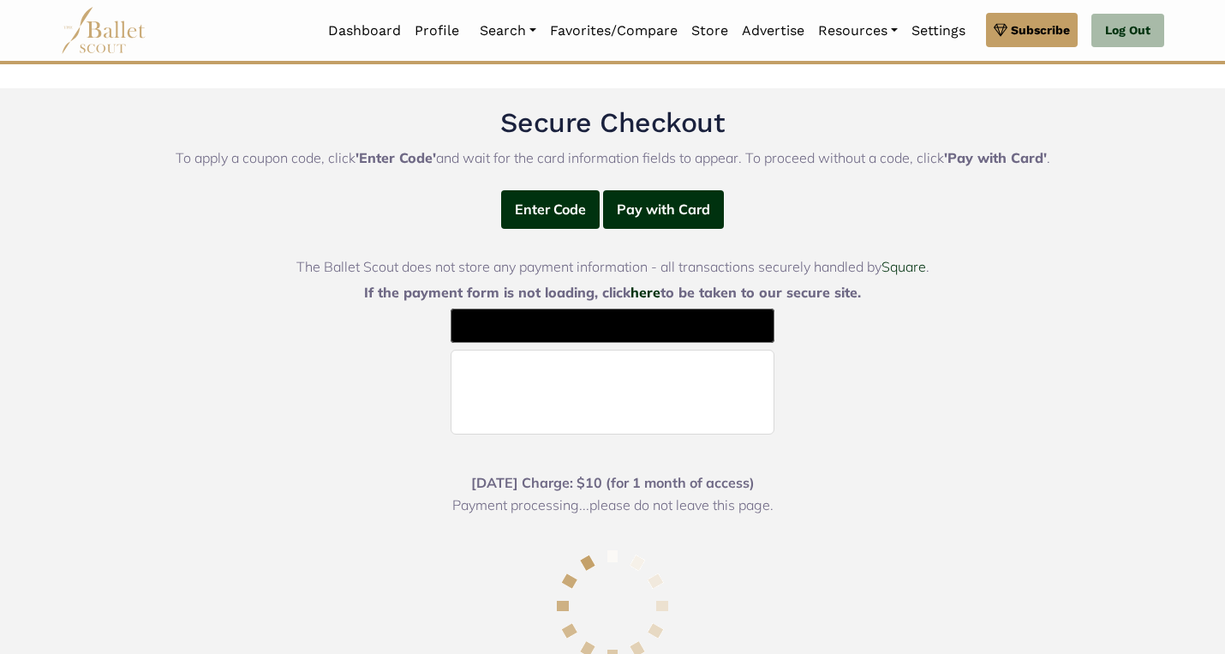
scroll to position [513, 0]
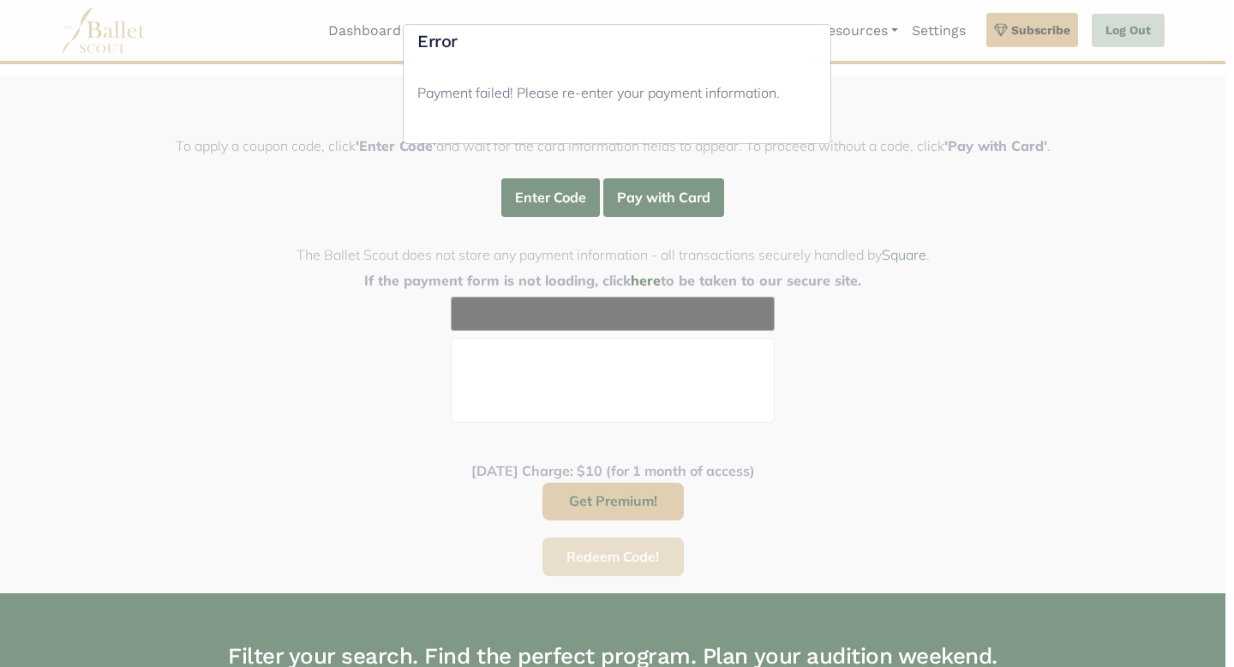
click at [850, 336] on div "Error Payment failed! Please re-enter your payment information." at bounding box center [617, 333] width 1234 height 667
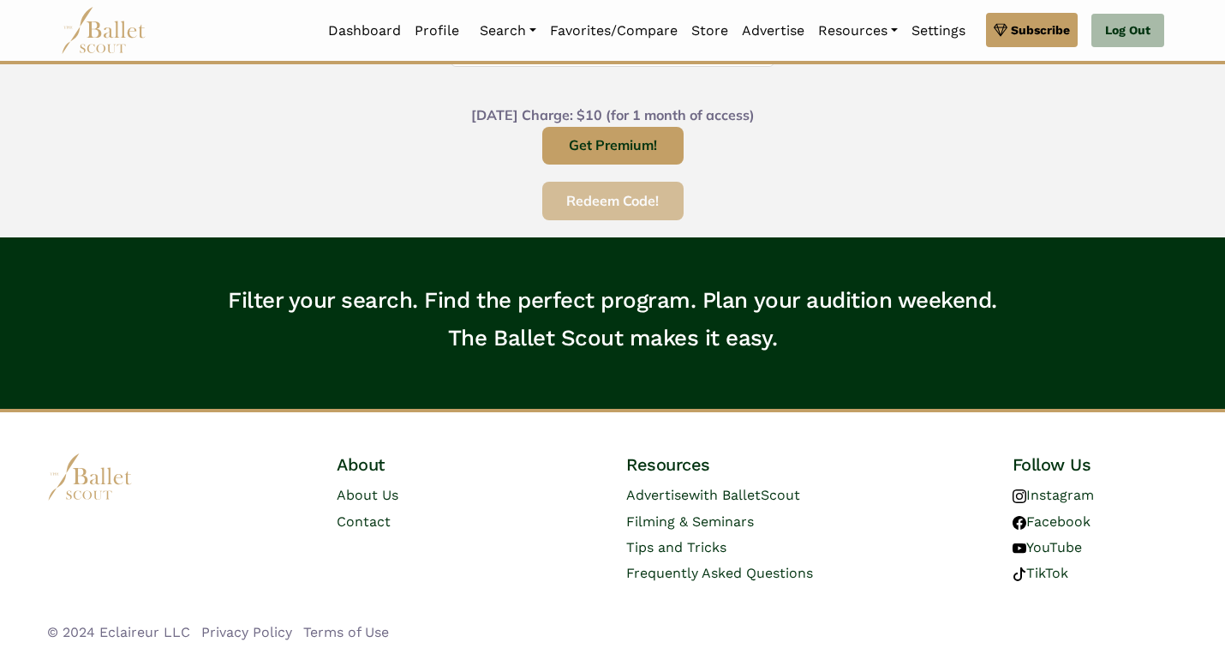
scroll to position [871, 0]
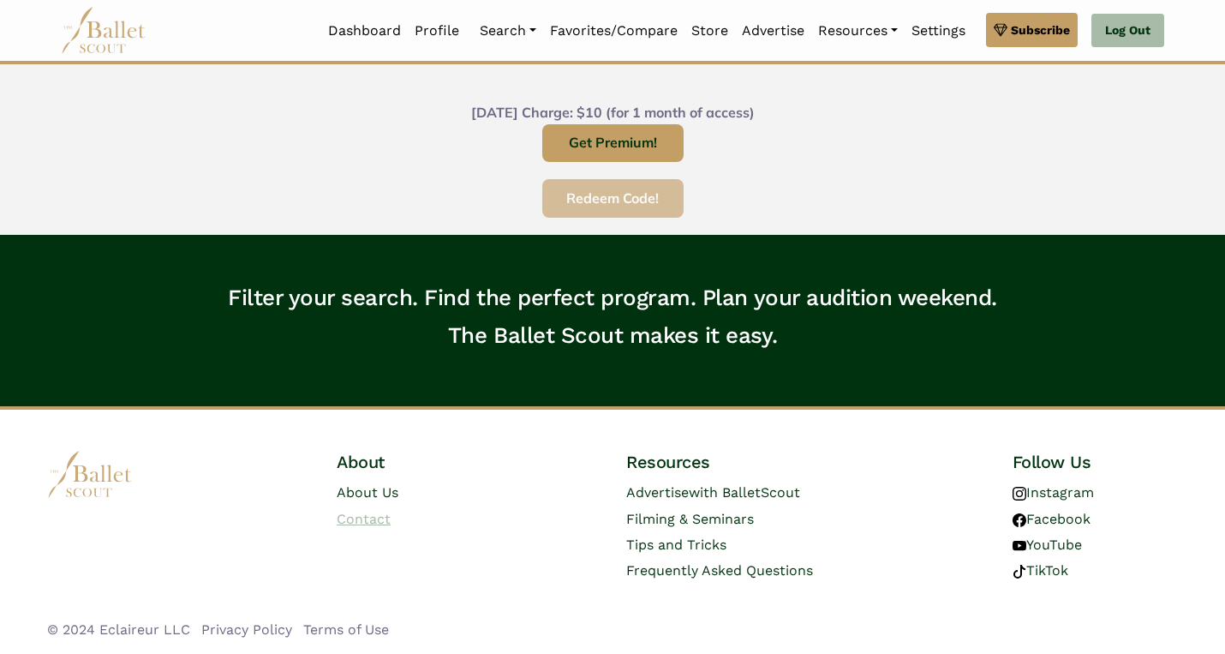
click at [374, 521] on link "Contact" at bounding box center [364, 519] width 54 height 16
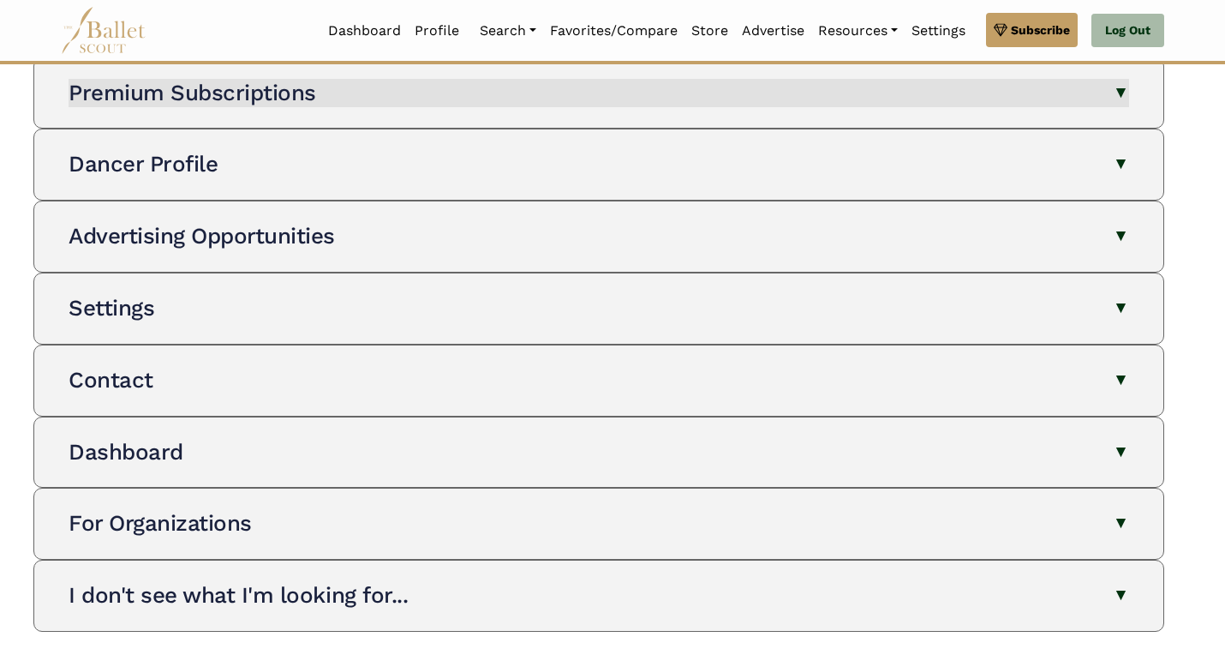
scroll to position [214, 0]
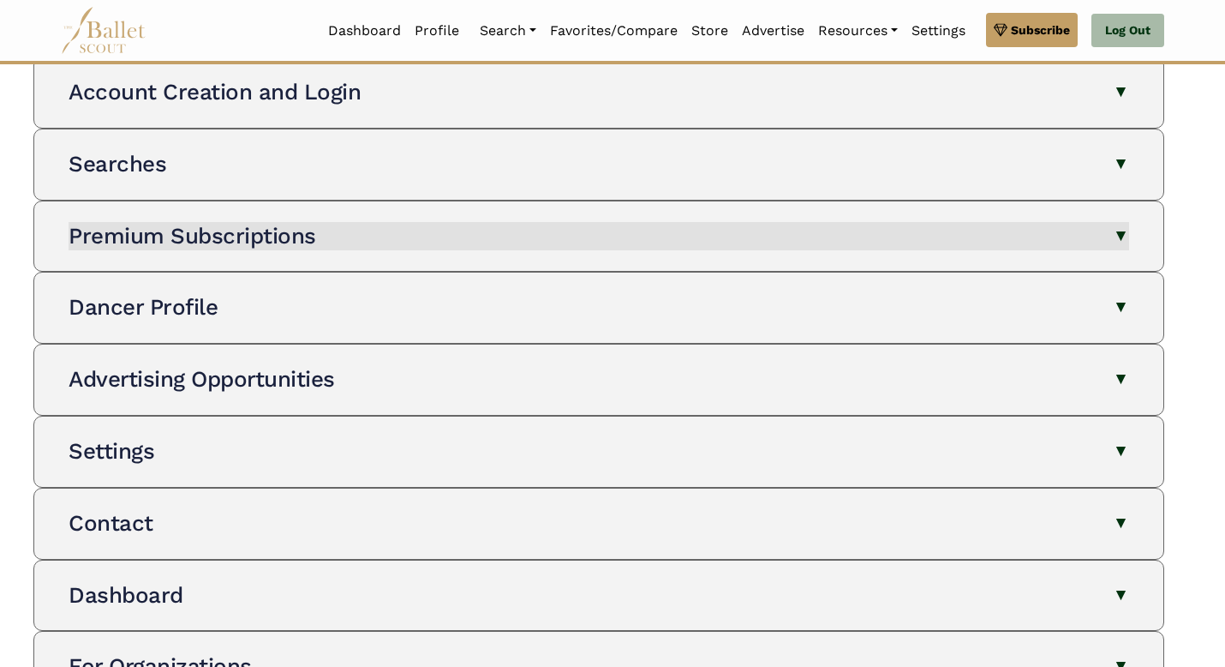
click at [650, 241] on button "Premium Subscriptions" at bounding box center [599, 236] width 1061 height 29
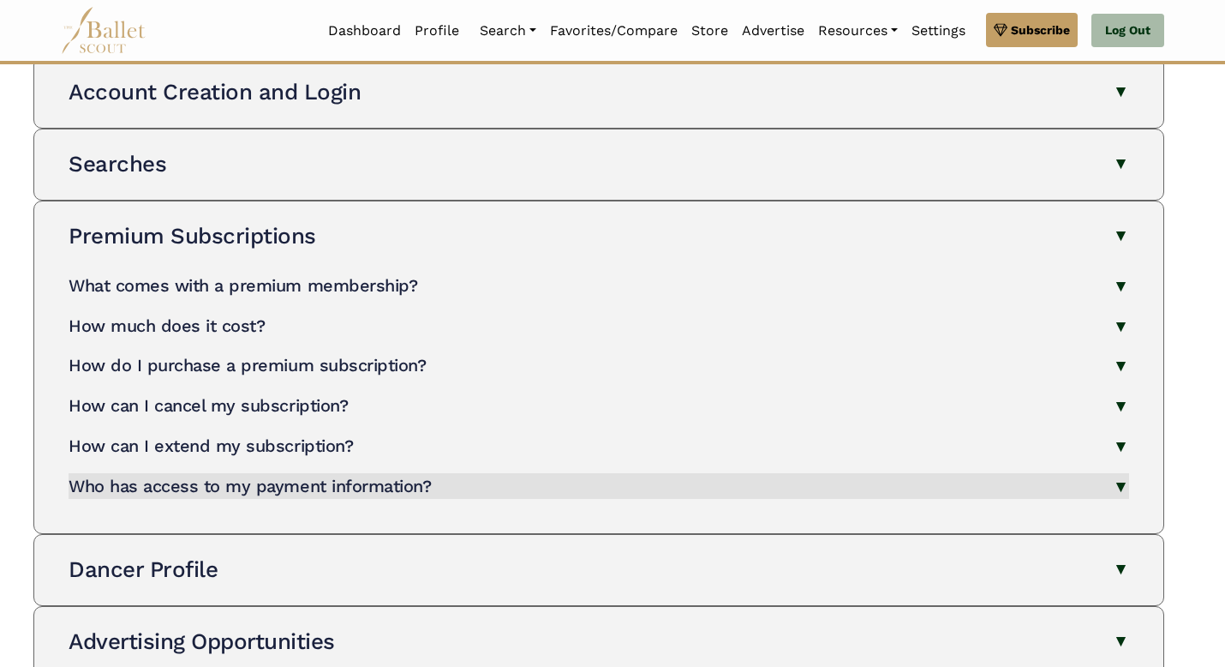
click at [649, 492] on button "Who has access to my payment information?" at bounding box center [599, 486] width 1061 height 27
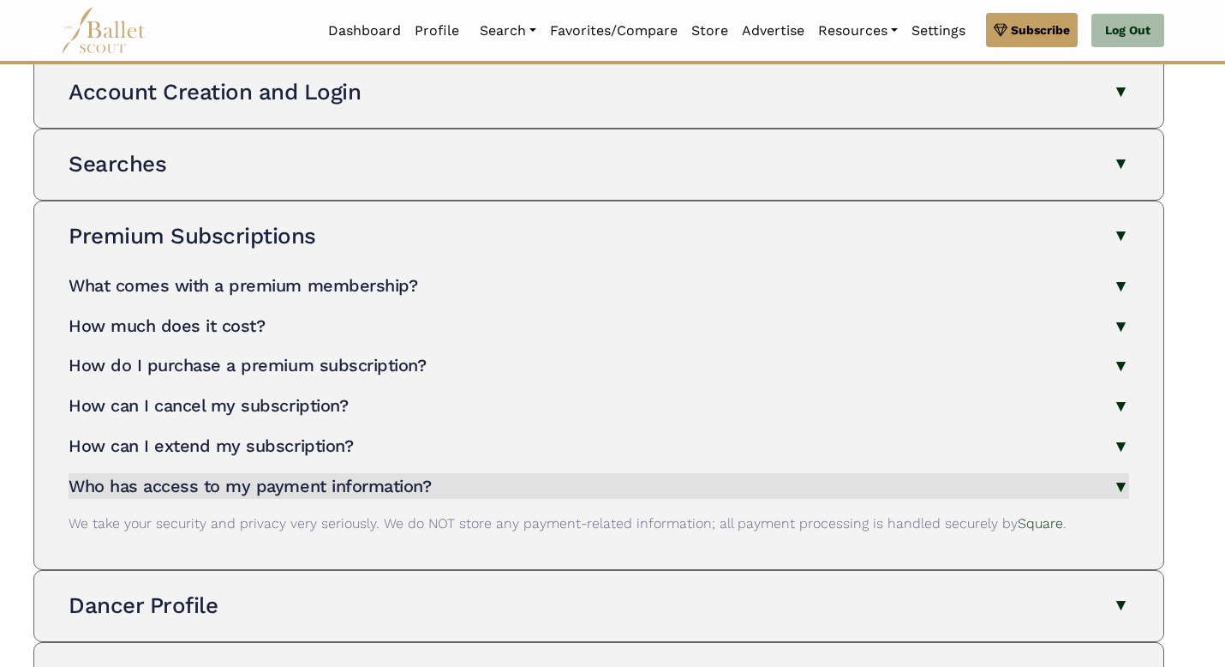
click at [649, 492] on button "Who has access to my payment information?" at bounding box center [599, 486] width 1061 height 27
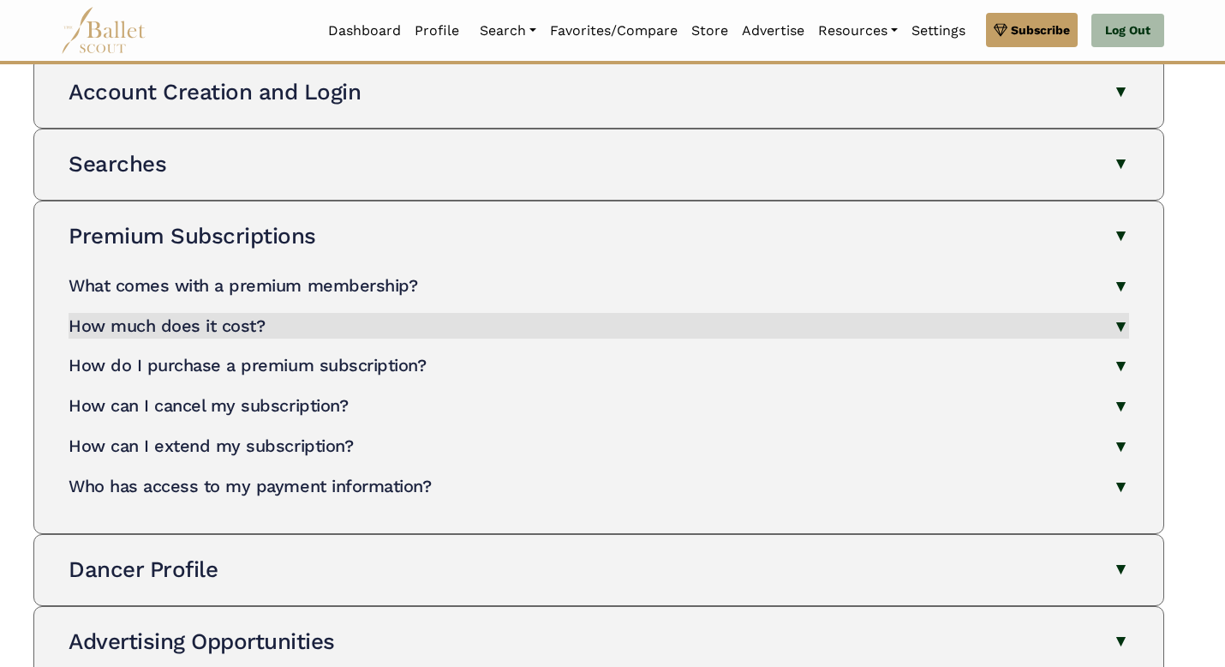
click at [640, 324] on button "How much does it cost?" at bounding box center [599, 326] width 1061 height 27
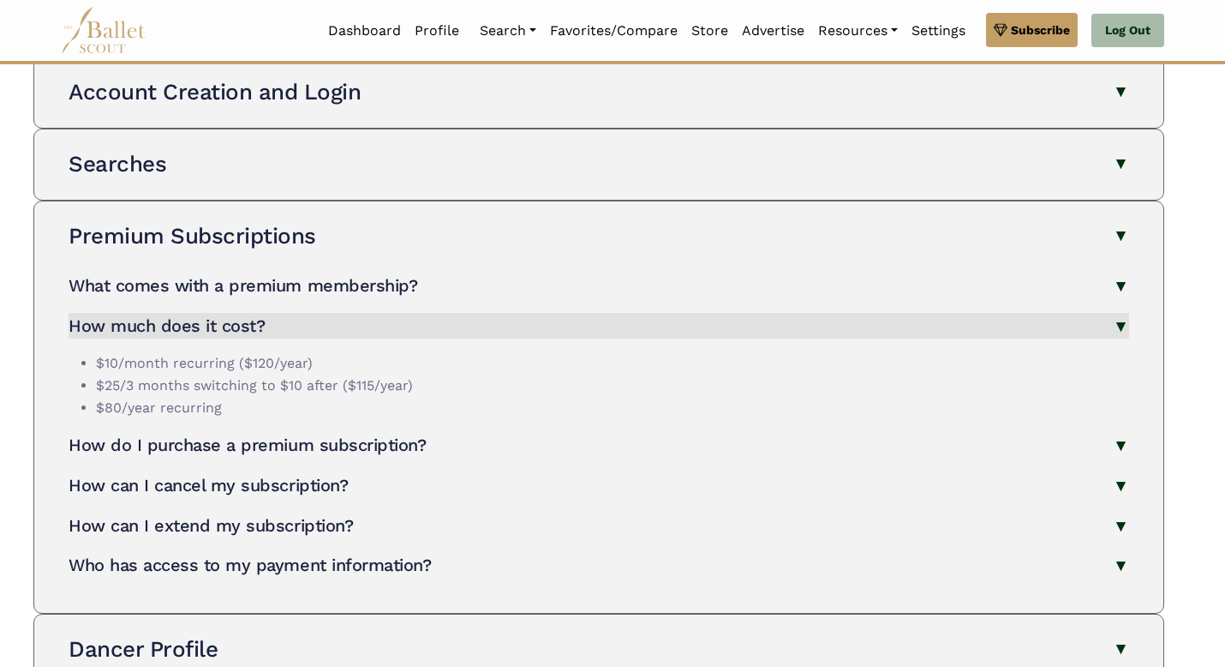
click at [641, 324] on button "How much does it cost?" at bounding box center [599, 326] width 1061 height 27
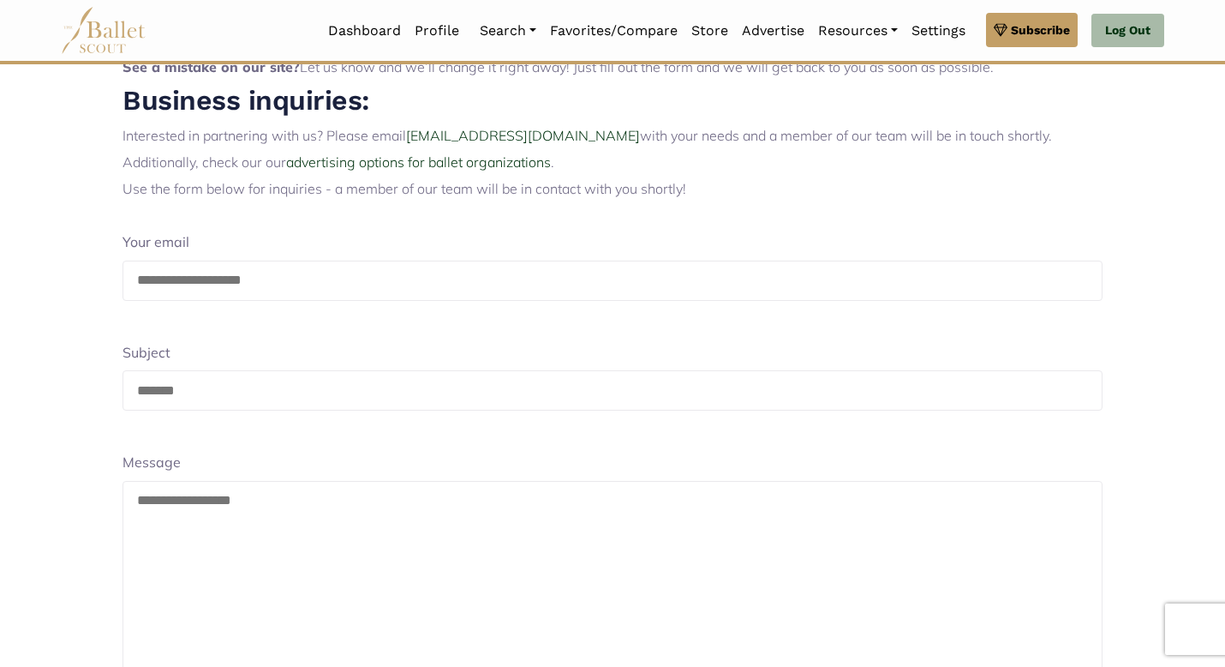
scroll to position [98, 0]
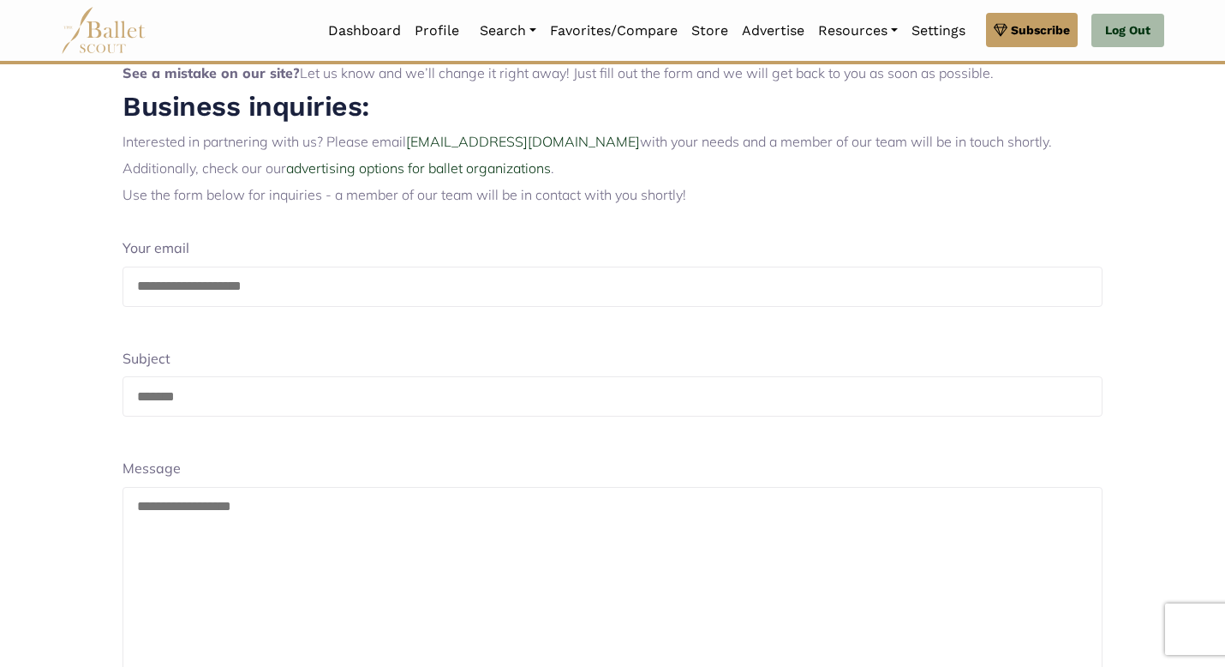
click at [376, 272] on input "email" at bounding box center [613, 286] width 980 height 40
type input "**********"
click at [307, 397] on input "text" at bounding box center [613, 396] width 980 height 40
type input "**********"
click at [296, 562] on textarea at bounding box center [613, 605] width 980 height 237
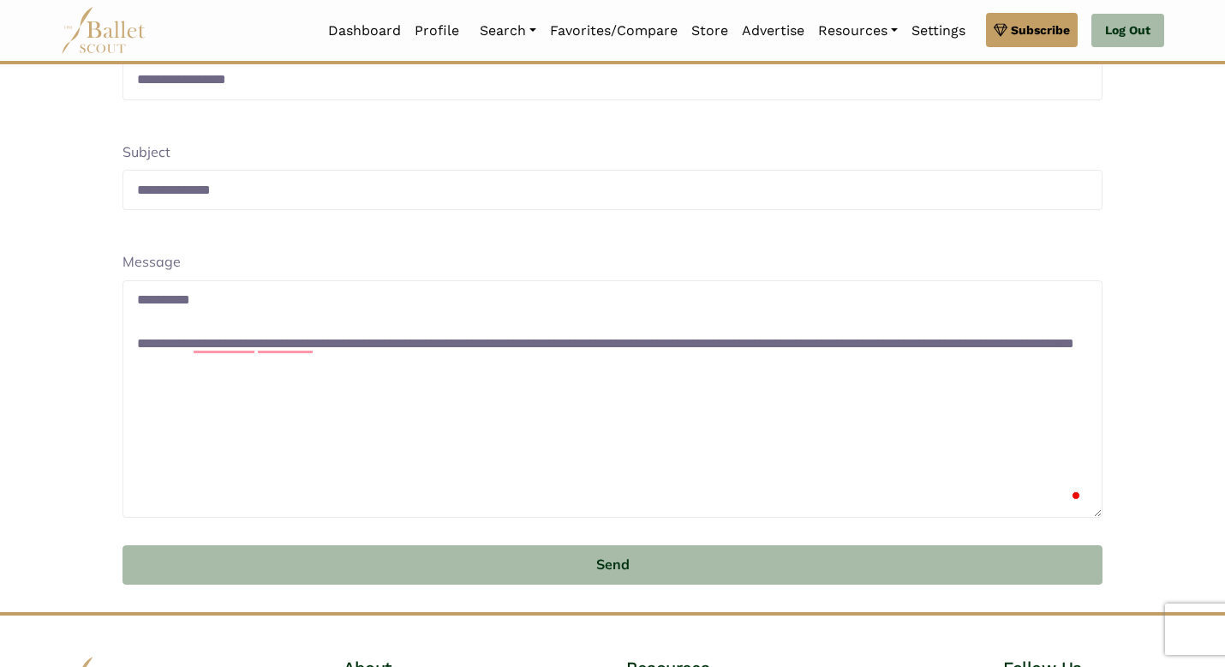
scroll to position [314, 0]
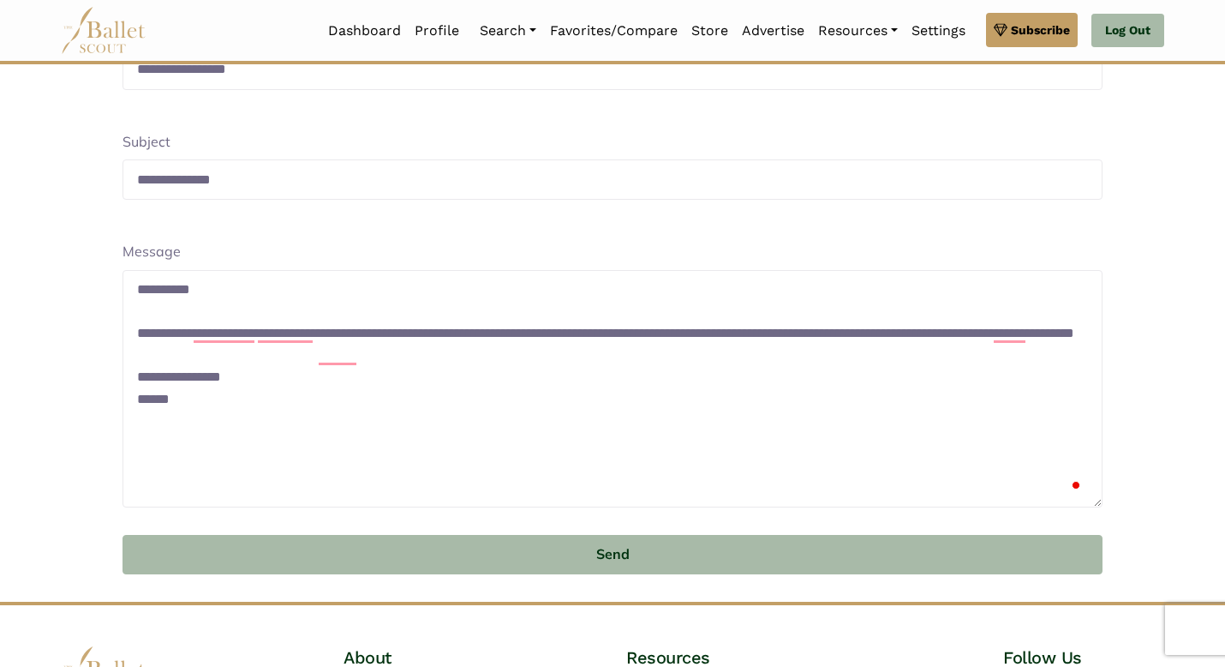
type textarea "**********"
click at [472, 596] on body "Premium Feature Make this audition season count. Upgrade to premium for access …" at bounding box center [612, 268] width 1225 height 1164
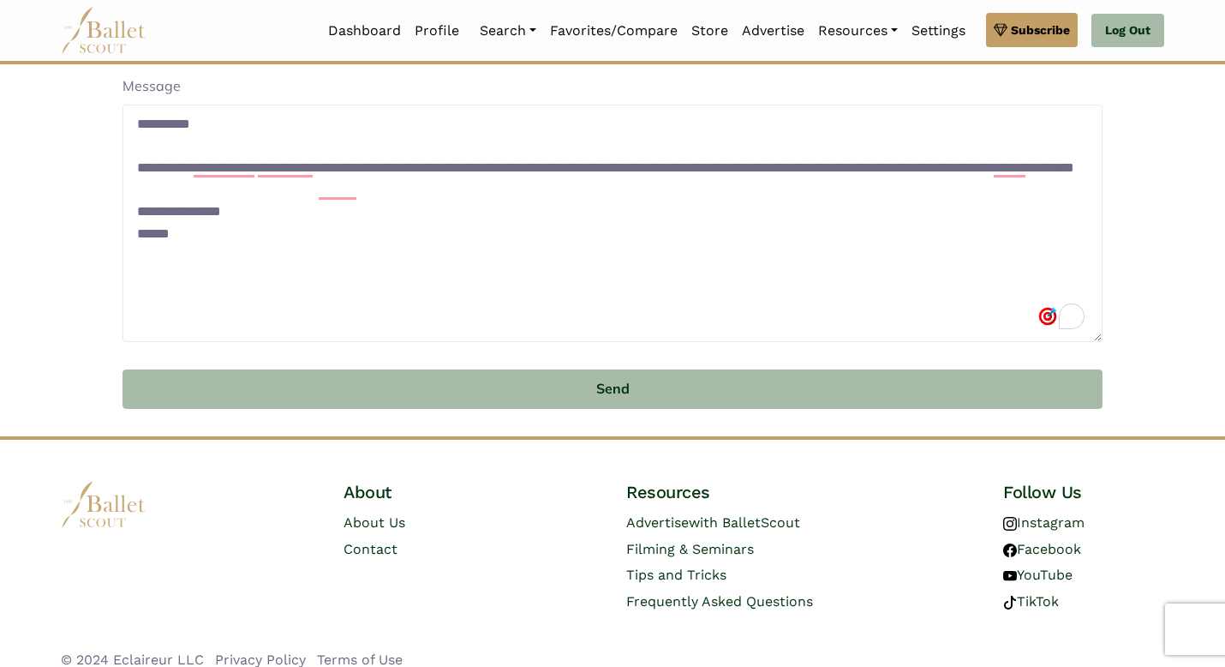
scroll to position [498, 0]
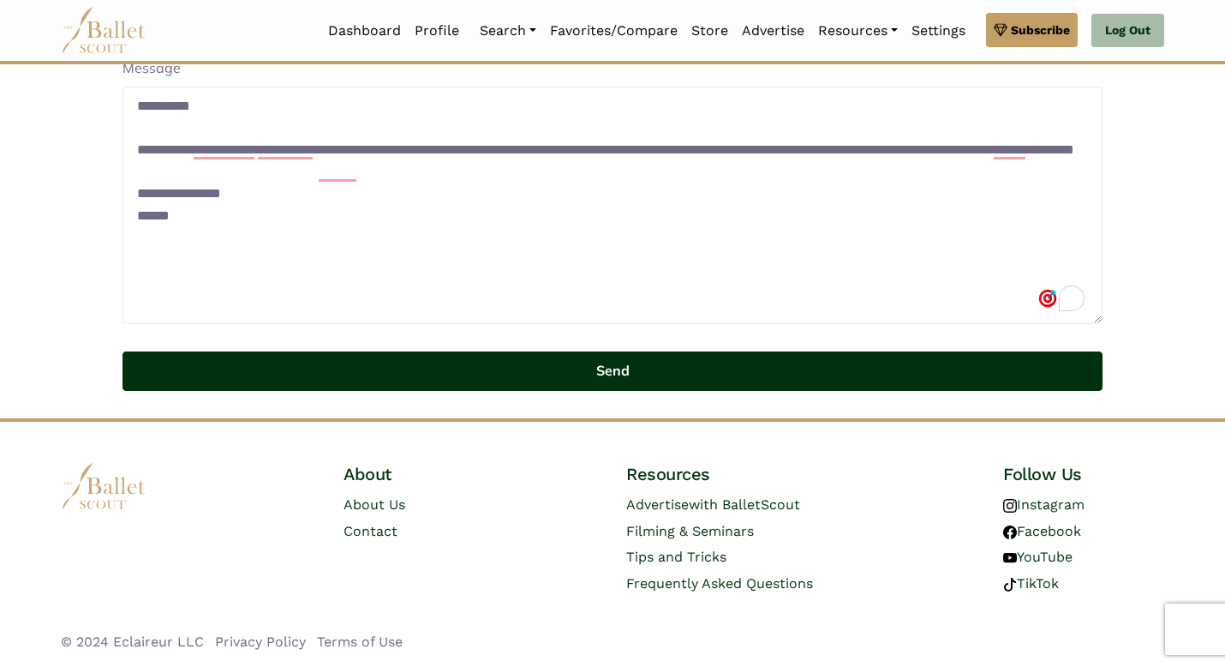
click at [715, 379] on button "Send" at bounding box center [613, 371] width 980 height 40
click at [707, 372] on button "Send" at bounding box center [613, 371] width 980 height 40
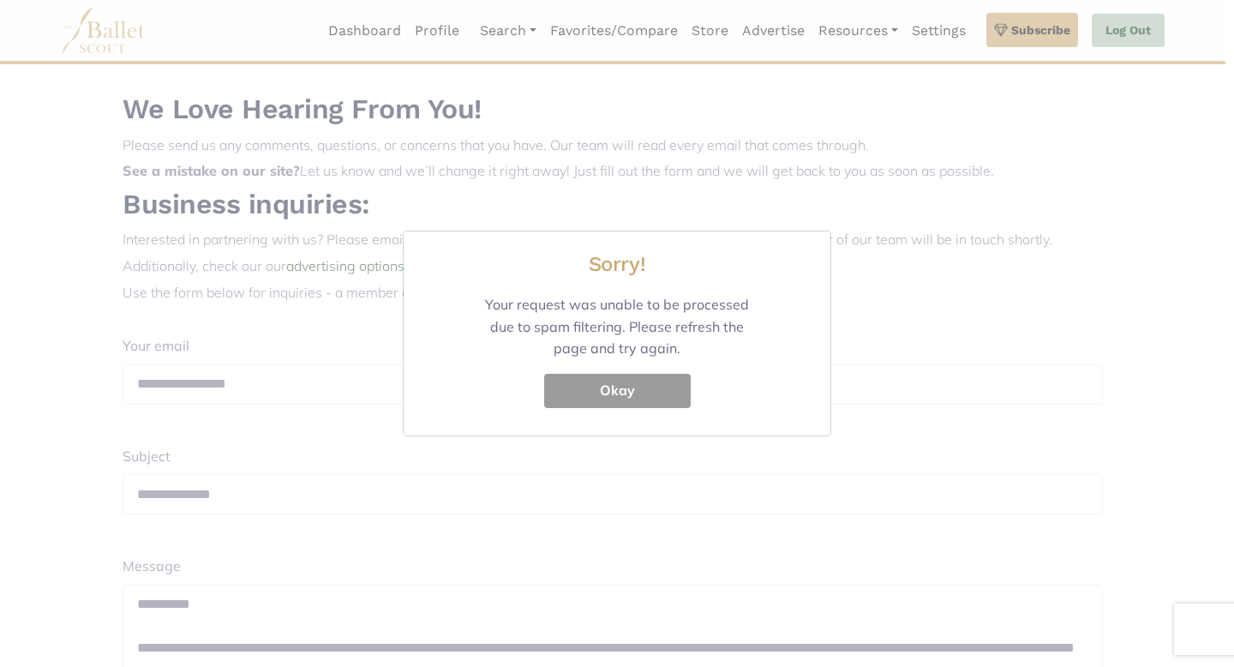
click at [662, 389] on button "Okay" at bounding box center [617, 391] width 147 height 34
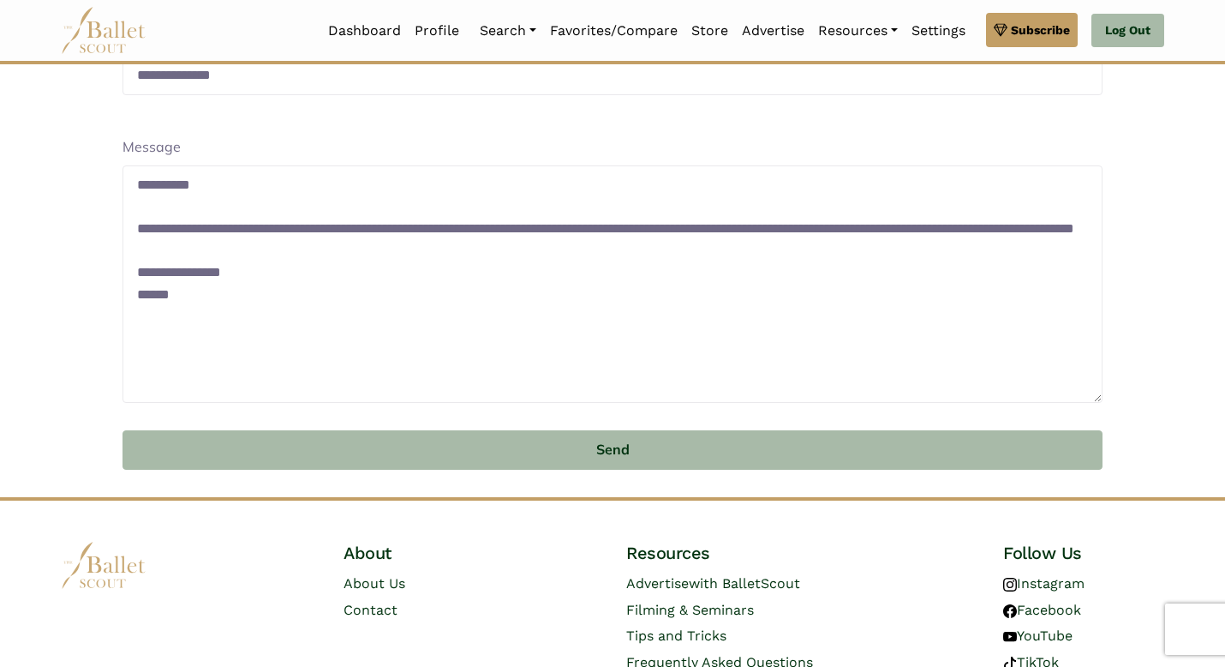
scroll to position [417, 0]
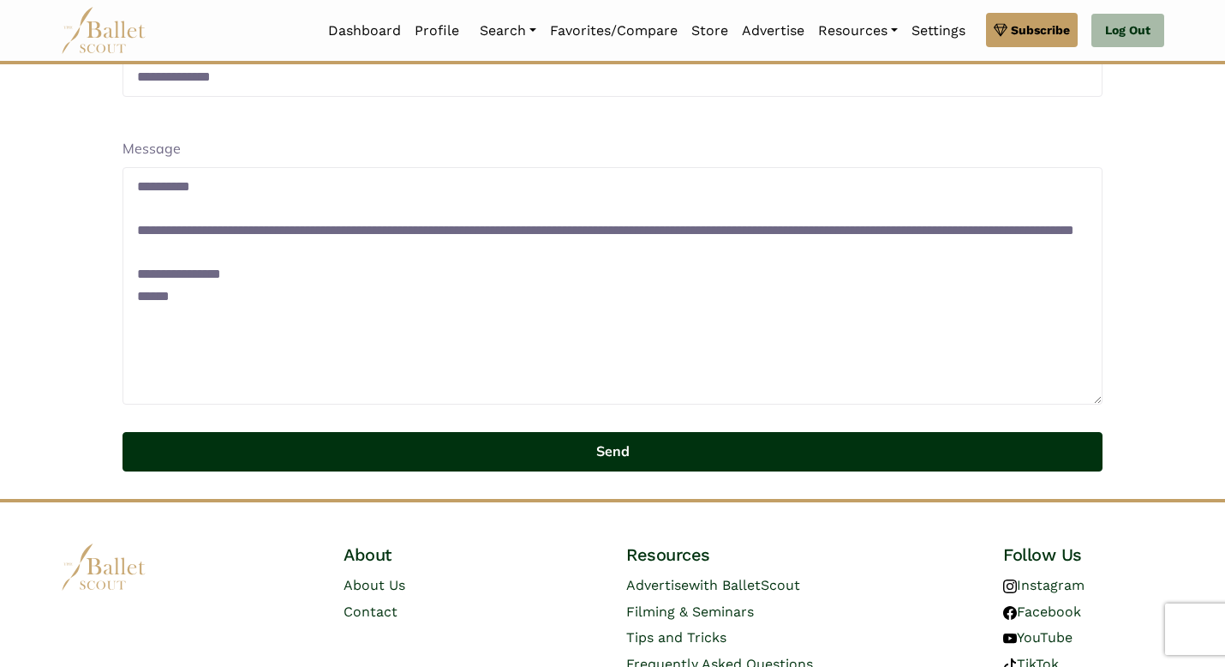
click at [736, 442] on button "Send" at bounding box center [613, 452] width 980 height 40
